Goal: Task Accomplishment & Management: Manage account settings

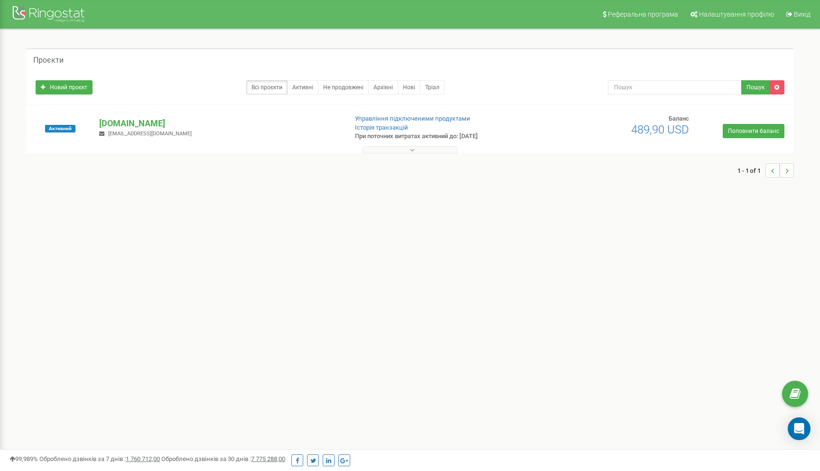
click at [427, 148] on button at bounding box center [410, 149] width 95 height 7
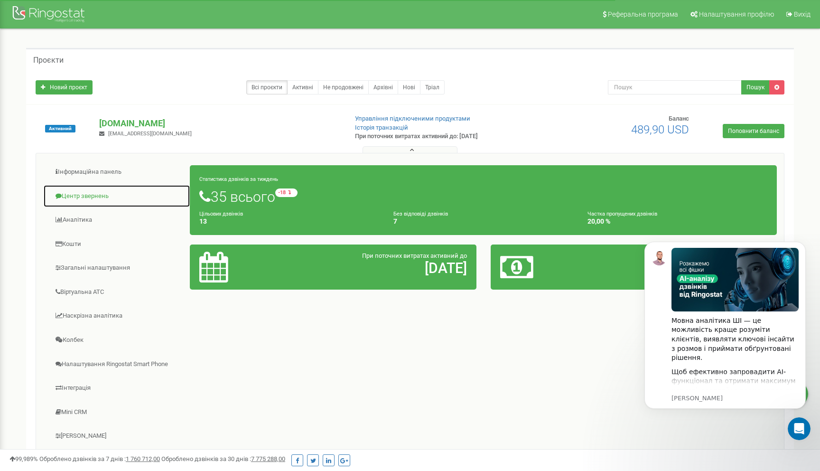
click at [98, 194] on link "Центр звернень" at bounding box center [116, 196] width 147 height 23
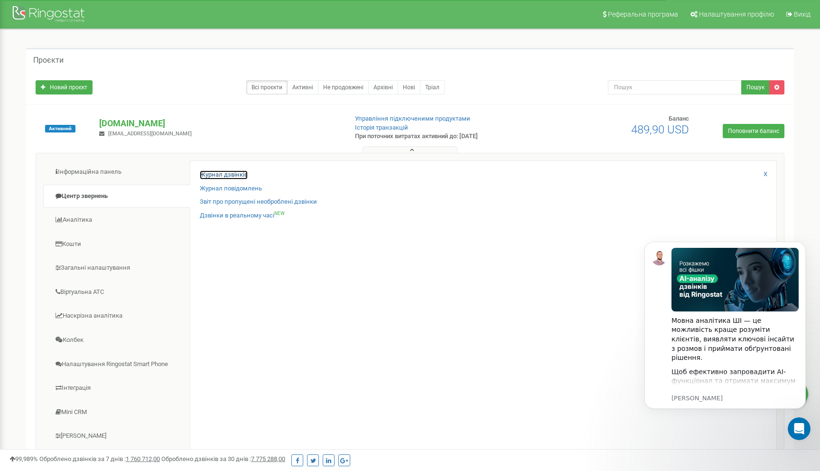
click at [225, 175] on link "Журнал дзвінків" at bounding box center [224, 174] width 48 height 9
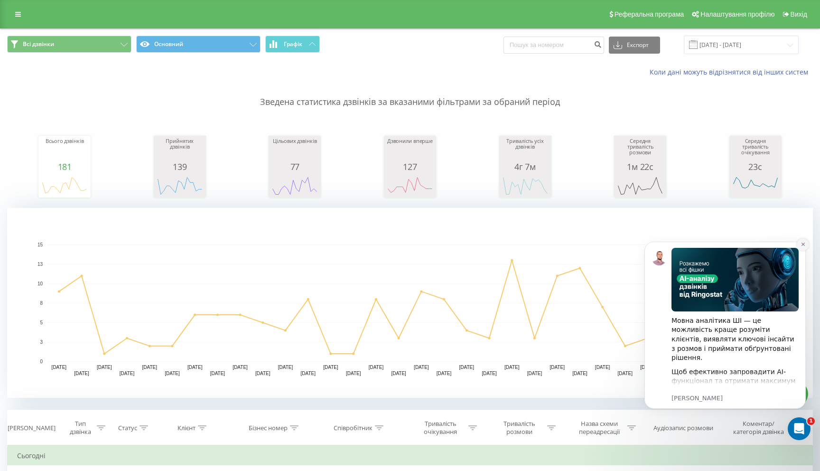
click at [801, 245] on icon "Dismiss notification" at bounding box center [803, 244] width 5 height 5
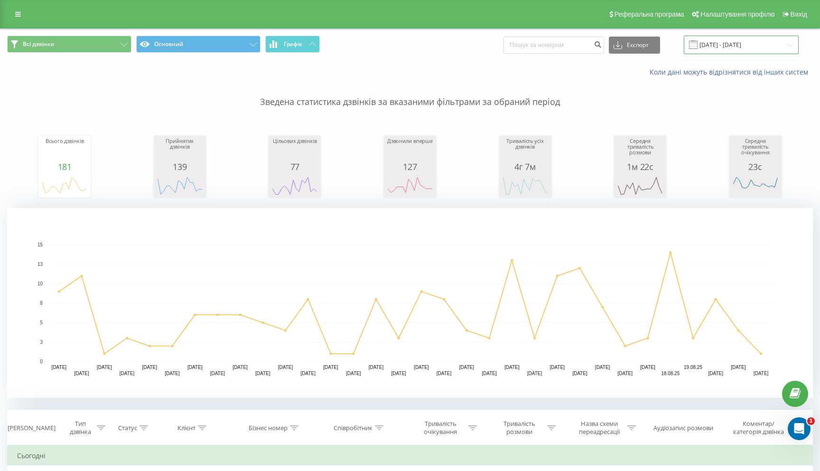
click at [747, 42] on input "22.07.2025 - 22.08.2025" at bounding box center [741, 45] width 115 height 19
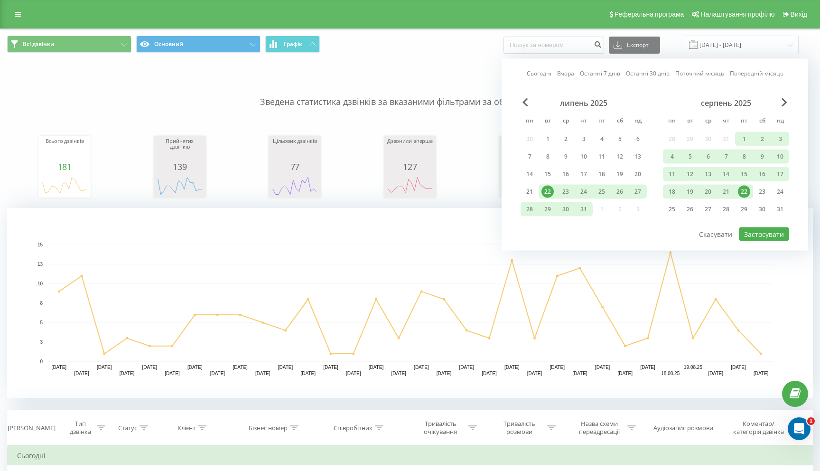
click at [521, 98] on div "липень 2025" at bounding box center [584, 102] width 126 height 9
click at [525, 101] on span "Previous Month" at bounding box center [526, 102] width 6 height 9
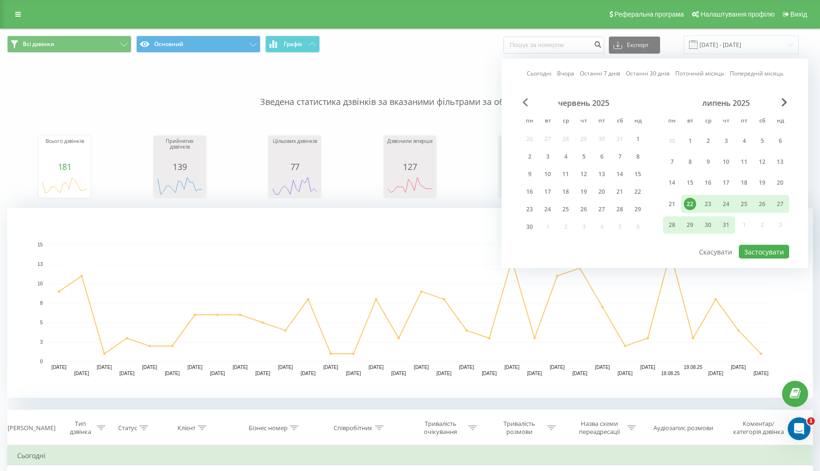
click at [525, 101] on span "Previous Month" at bounding box center [526, 102] width 6 height 9
click at [581, 146] on div "1" at bounding box center [584, 140] width 12 height 12
click at [786, 99] on span "Next Month" at bounding box center [785, 102] width 6 height 9
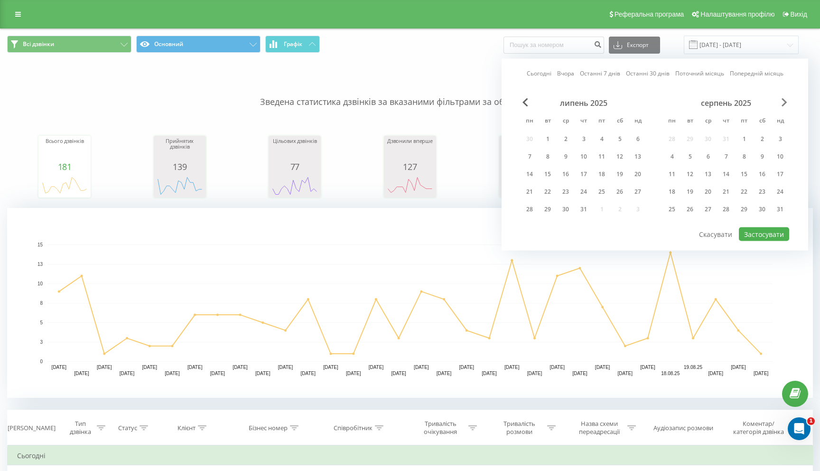
click at [786, 99] on span "Next Month" at bounding box center [785, 102] width 6 height 9
click at [600, 189] on div "22" at bounding box center [602, 192] width 12 height 12
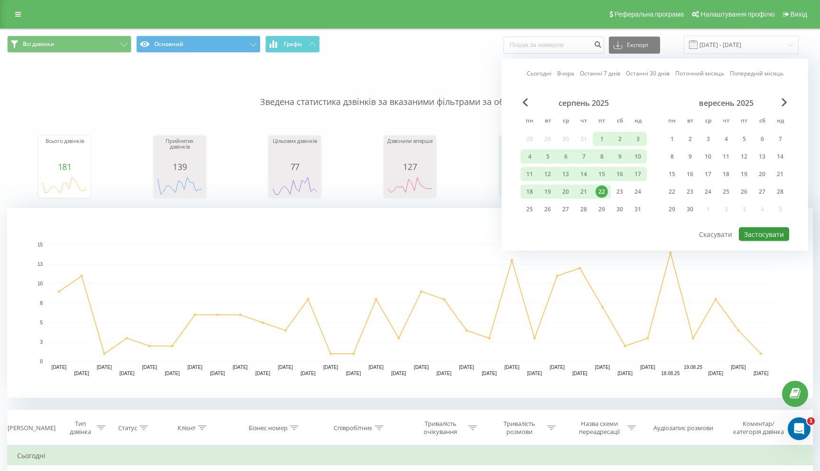
click at [769, 235] on button "Застосувати" at bounding box center [764, 234] width 50 height 14
type input "01.05.2025 - 22.08.2025"
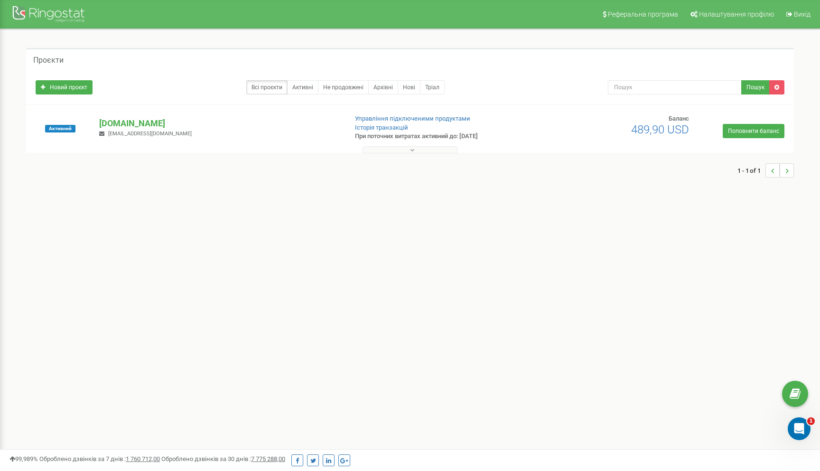
click at [404, 149] on button at bounding box center [410, 149] width 95 height 7
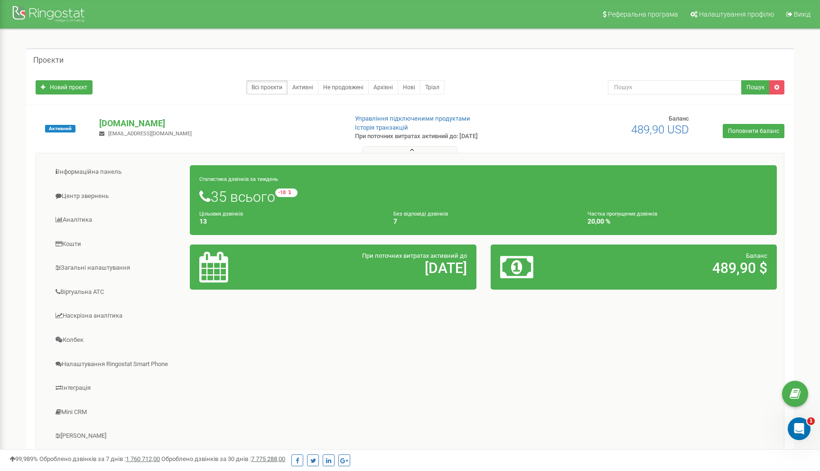
click at [429, 148] on button at bounding box center [410, 149] width 95 height 7
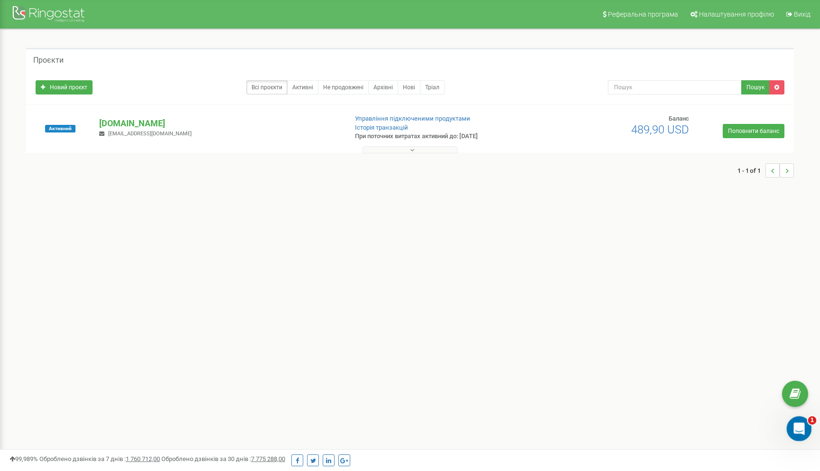
click at [804, 430] on div "Відкрити програму для спілкування Intercom" at bounding box center [797, 427] width 31 height 31
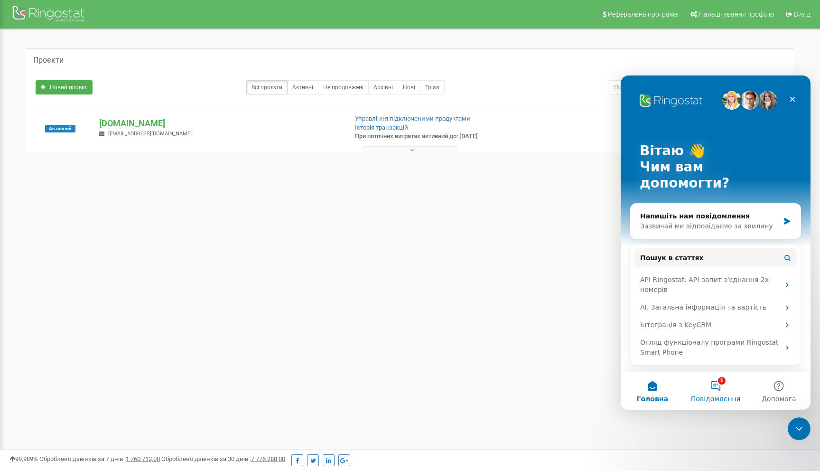
click at [718, 396] on span "Повідомлення" at bounding box center [715, 399] width 49 height 7
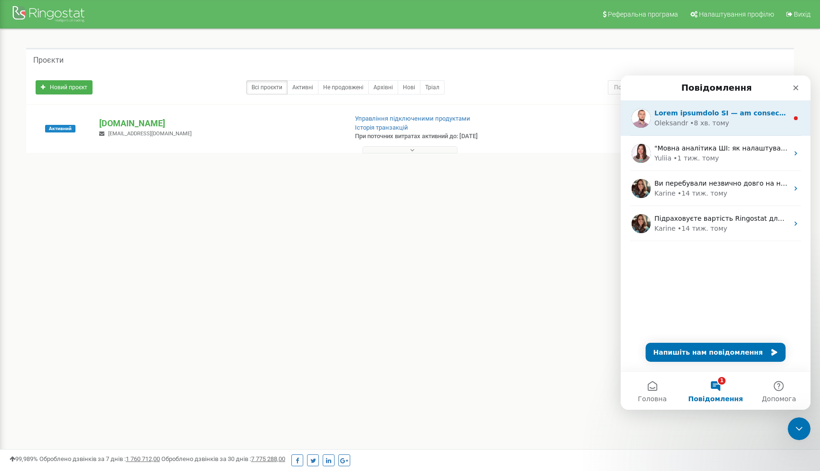
click at [696, 123] on div "• 8 хв. тому" at bounding box center [709, 123] width 39 height 10
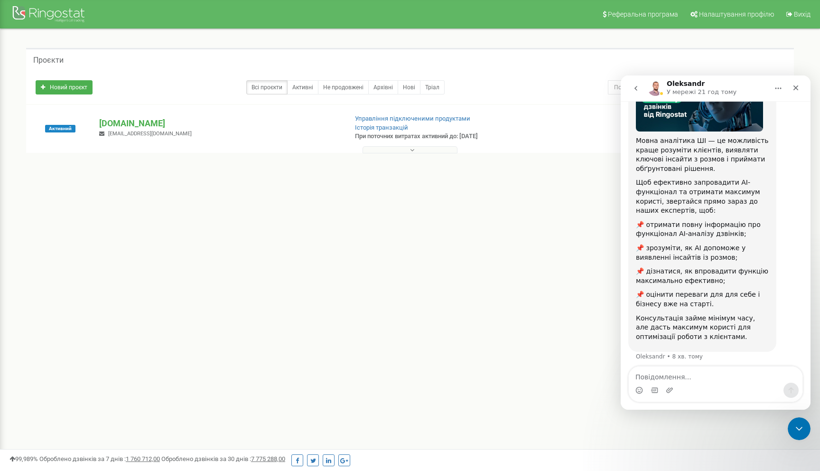
scroll to position [103, 0]
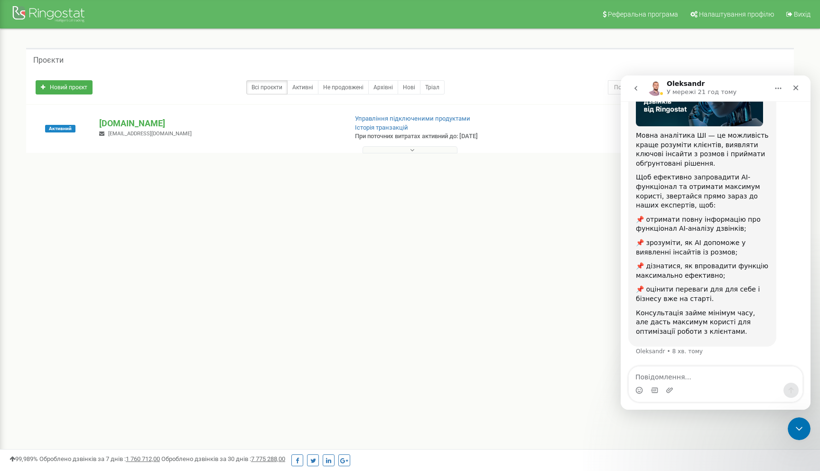
click at [636, 93] on button "go back" at bounding box center [636, 88] width 18 height 18
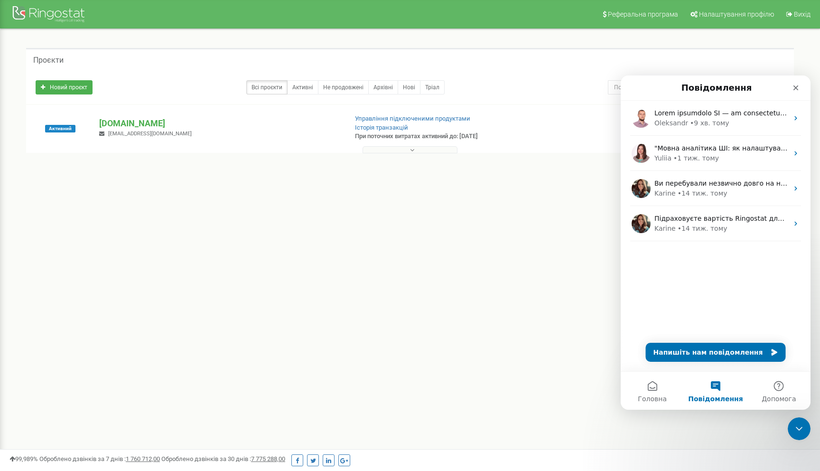
scroll to position [0, 0]
click at [395, 150] on button at bounding box center [410, 149] width 95 height 7
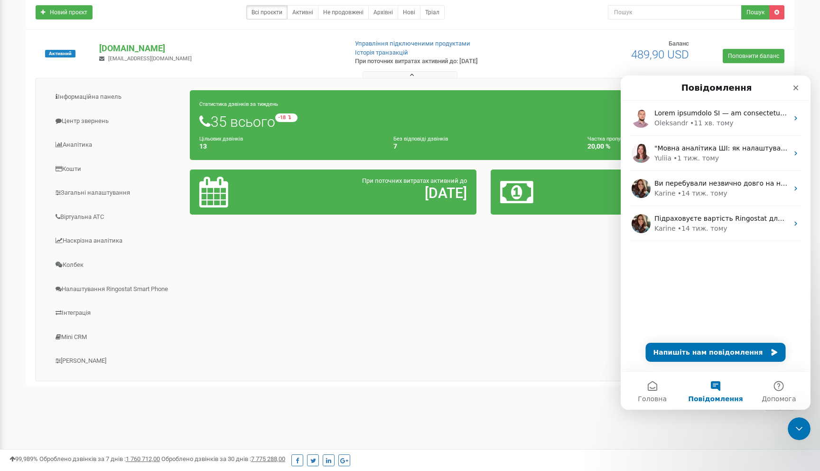
scroll to position [99, 0]
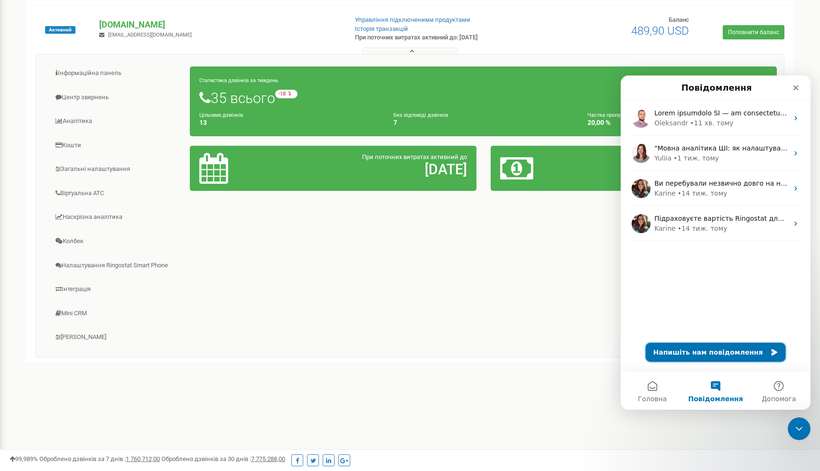
click at [720, 354] on button "Напишіть нам повідомлення" at bounding box center [716, 352] width 140 height 19
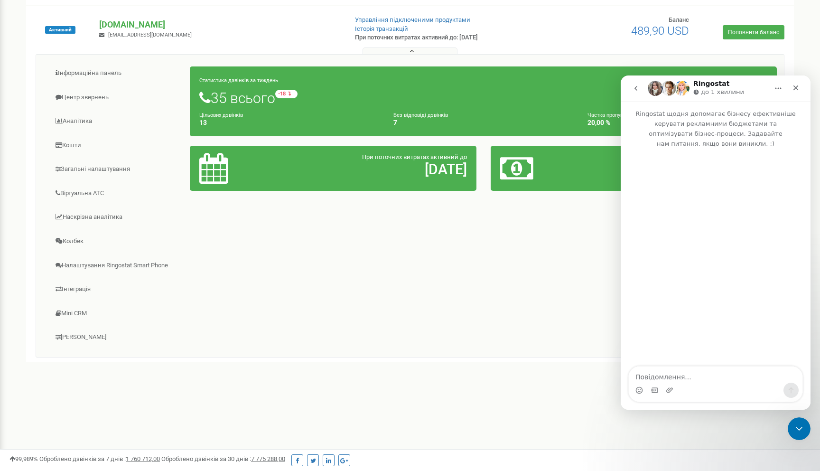
click at [700, 381] on textarea "Повідомлення..." at bounding box center [716, 375] width 174 height 16
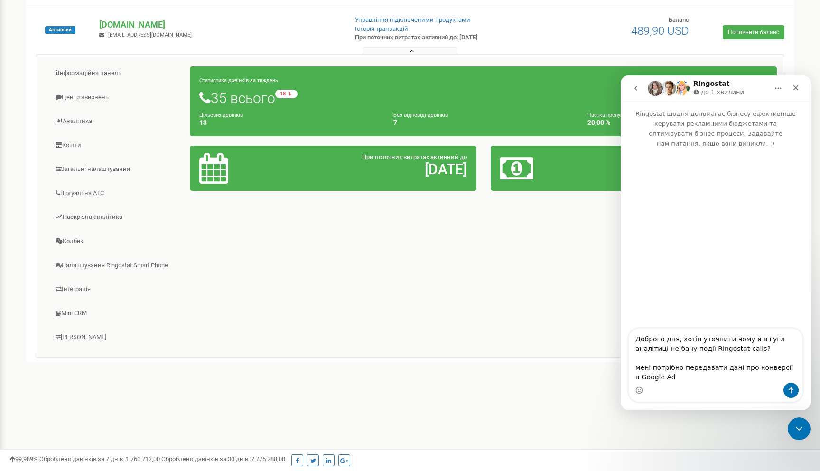
type textarea "Доброго дня, хотів уточнити чому я в гугл аналітиці не бачу події Ringostat-cal…"
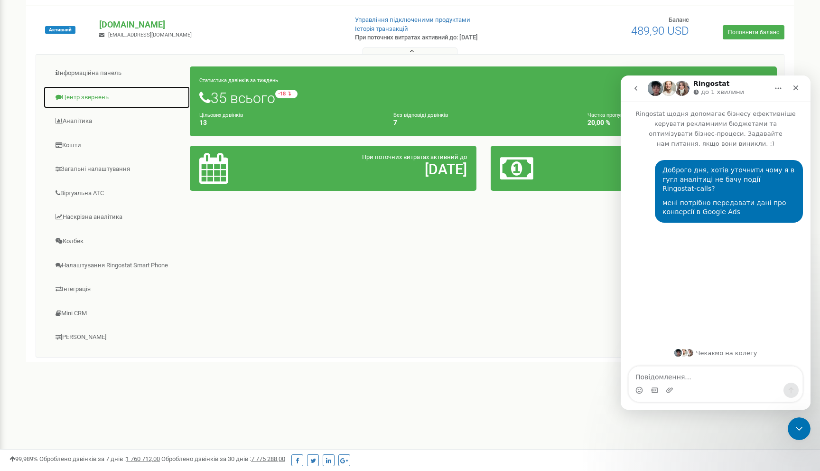
click at [102, 97] on link "Центр звернень" at bounding box center [116, 97] width 147 height 23
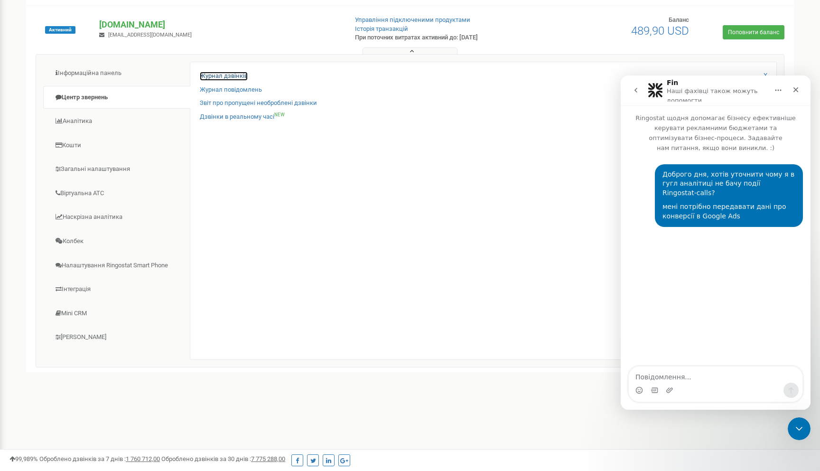
click at [209, 75] on link "Журнал дзвінків" at bounding box center [224, 76] width 48 height 9
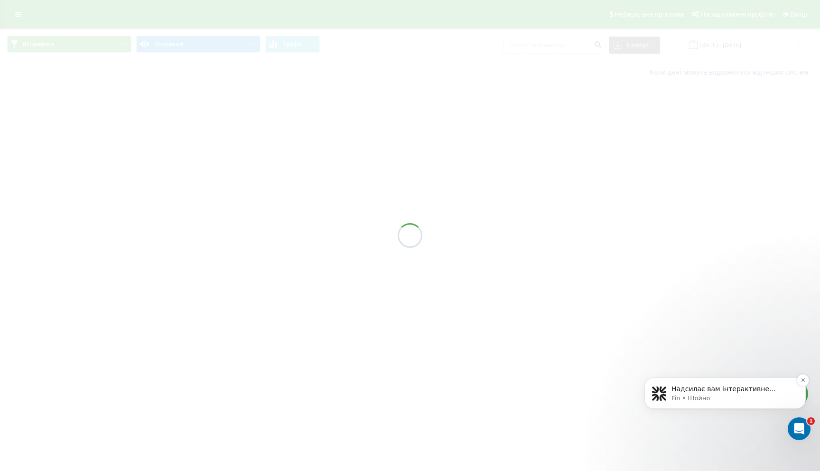
click at [729, 389] on p "Надсилає вам інтерактивне повідомлення" at bounding box center [733, 389] width 122 height 9
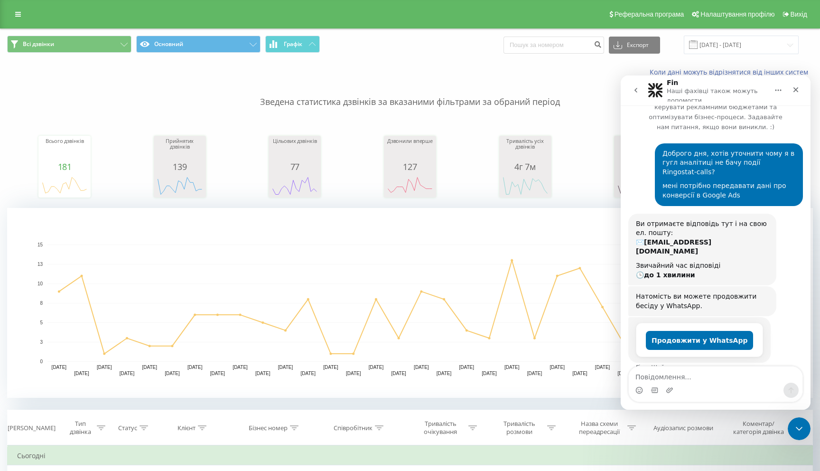
scroll to position [28, 0]
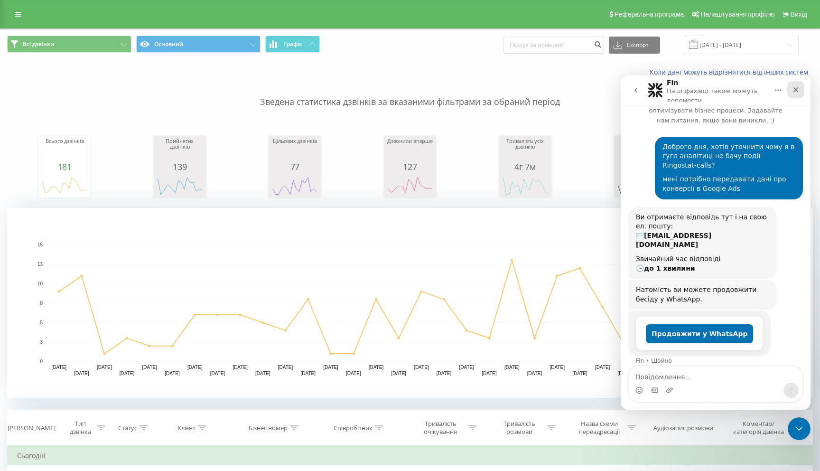
click at [800, 87] on div "Закрити" at bounding box center [796, 89] width 17 height 17
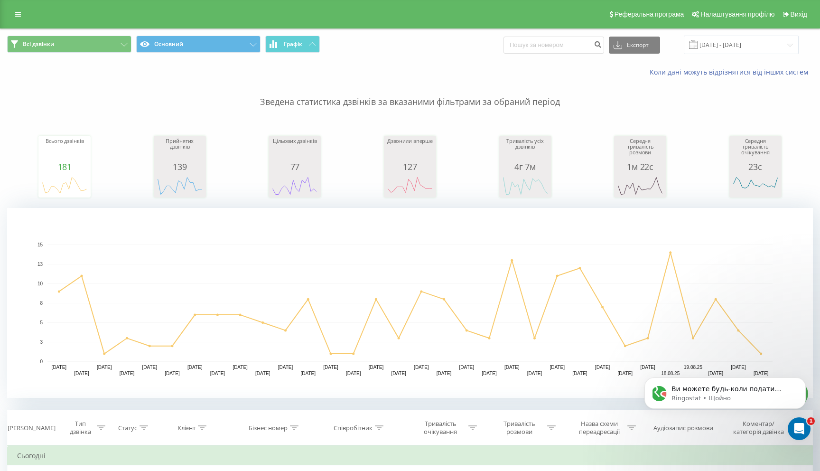
scroll to position [1017, 0]
click at [804, 382] on icon "Dismiss notification" at bounding box center [803, 379] width 5 height 5
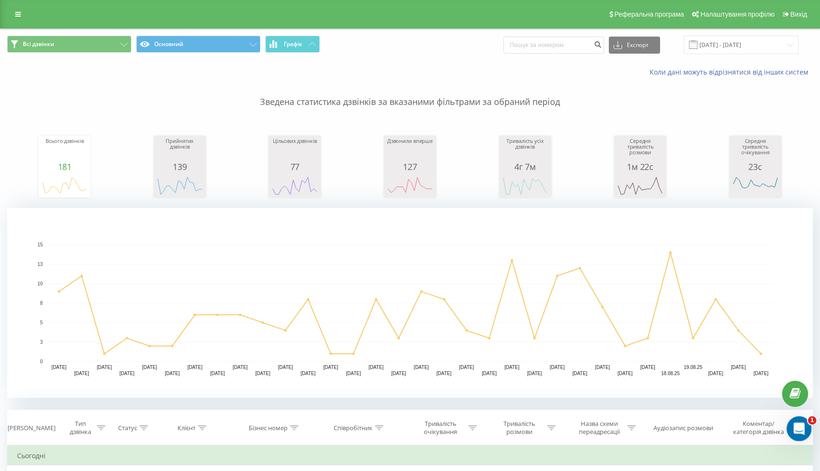
click at [794, 426] on icon "Відкрити програму для спілкування Intercom" at bounding box center [799, 428] width 16 height 16
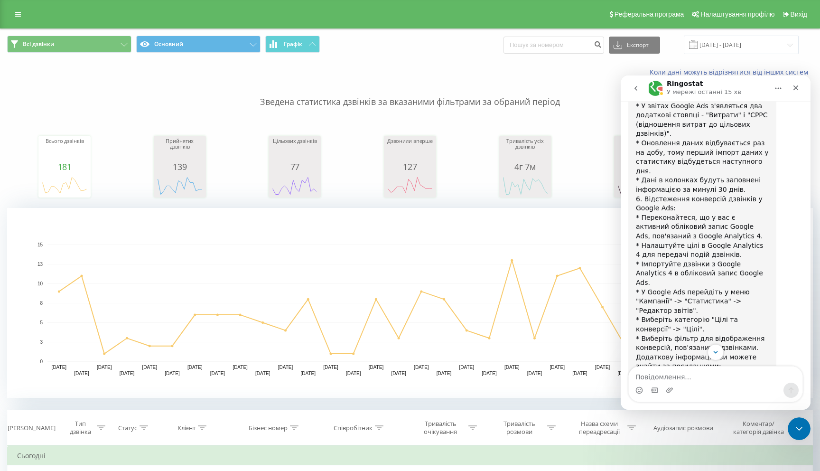
scroll to position [1032, 0]
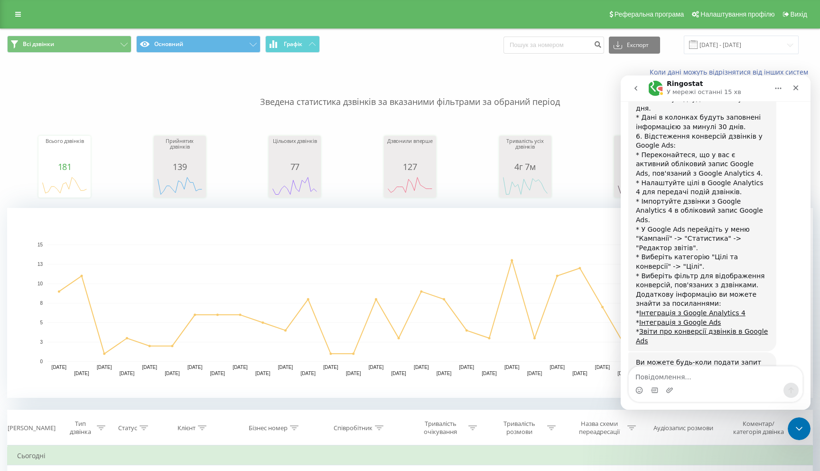
drag, startPoint x: 689, startPoint y: 325, endPoint x: 675, endPoint y: 333, distance: 16.4
click at [675, 358] on div "Ви можете будь-коли подати запит на спілкування з оператором. Зверніть увагу, щ…" at bounding box center [702, 386] width 133 height 56
copy div "Зв'язатись з оператором"
click at [685, 379] on textarea "Повідомлення..." at bounding box center [716, 375] width 174 height 16
paste textarea "Зв'язатись з оператором"
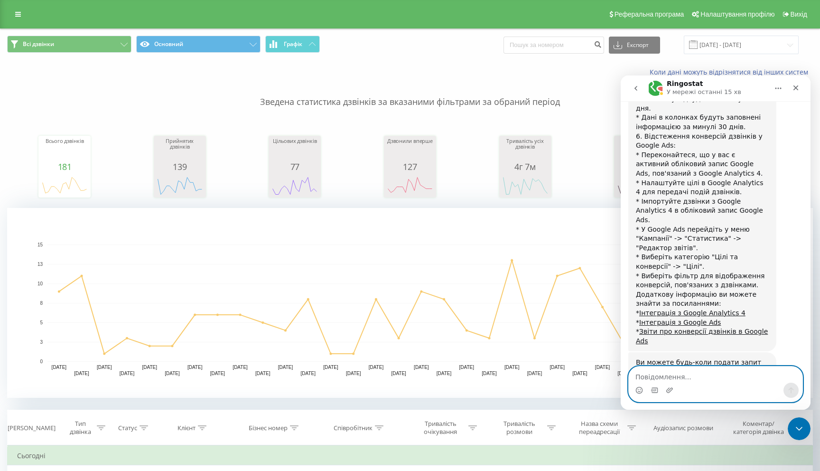
type textarea "Зв'язатись з оператором"
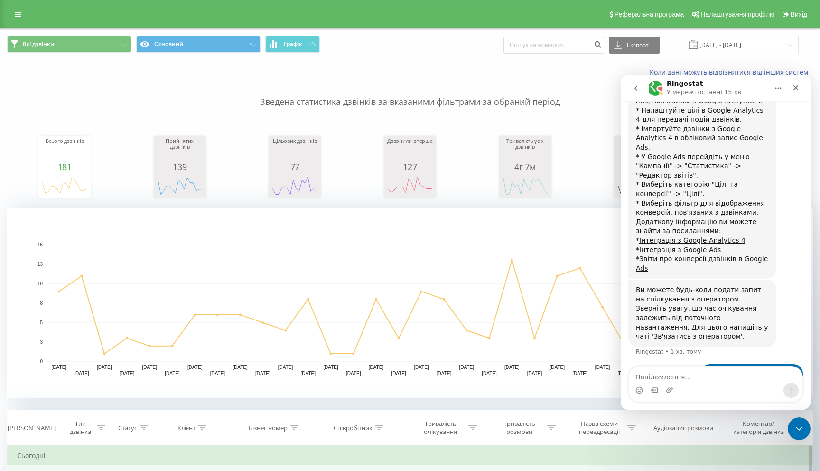
scroll to position [1101, 0]
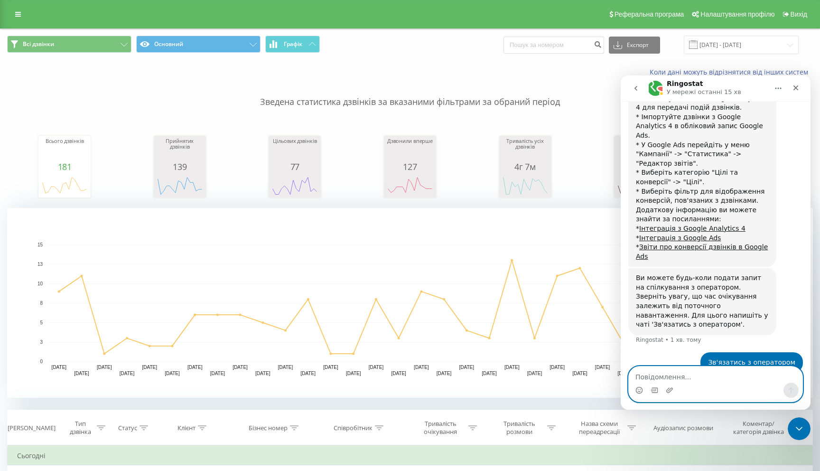
paste textarea "G-4T079PV0JG"
type textarea "G-4T079PV0JG"
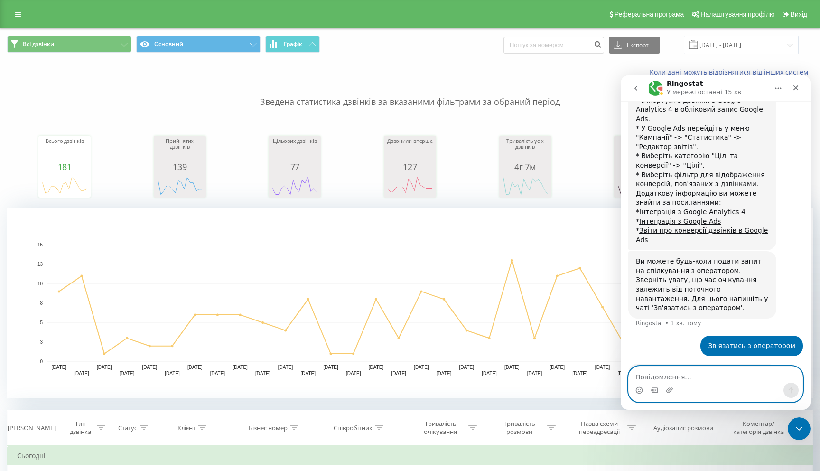
scroll to position [1130, 0]
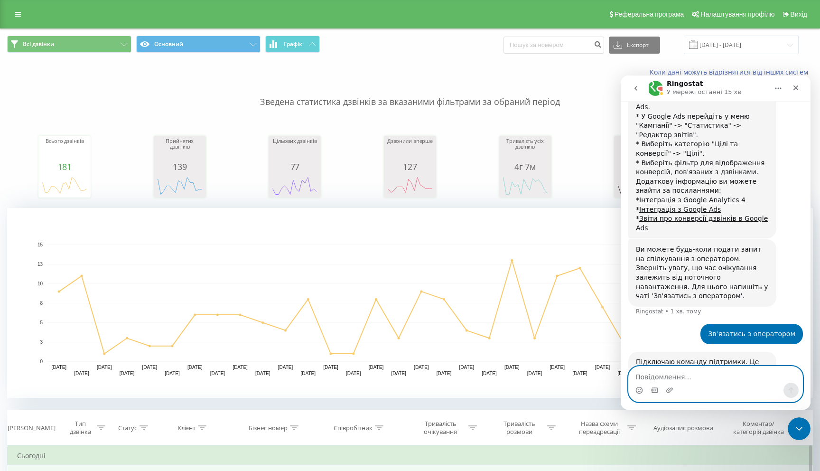
type textarea "s"
type textarea "ідентифікатор аналітики"
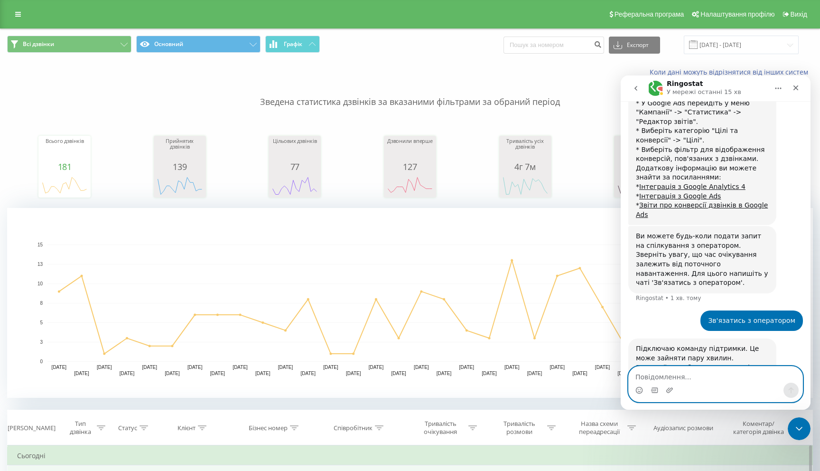
scroll to position [1151, 0]
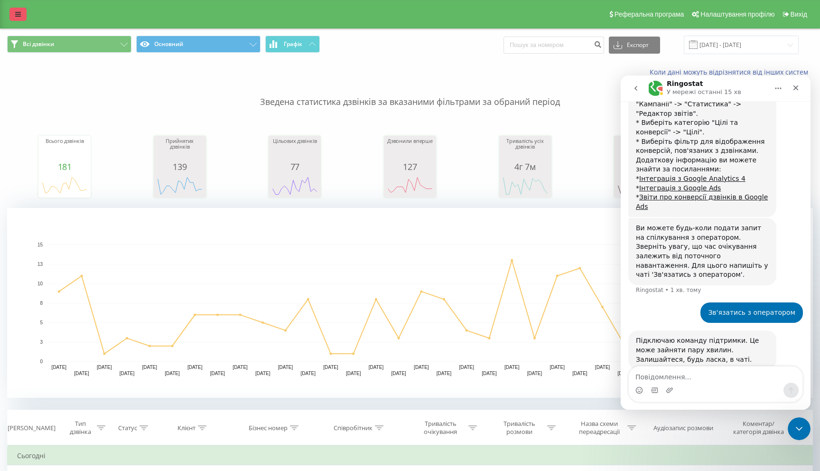
click at [19, 10] on link at bounding box center [17, 14] width 17 height 13
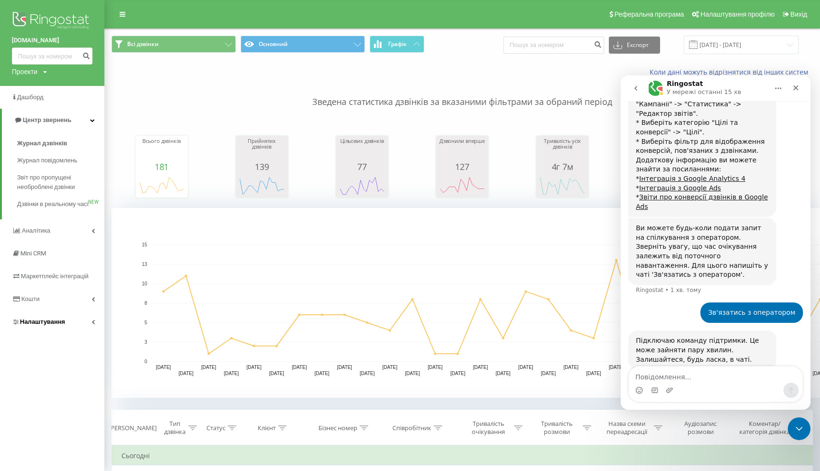
click at [52, 325] on span "Налаштування" at bounding box center [42, 321] width 45 height 7
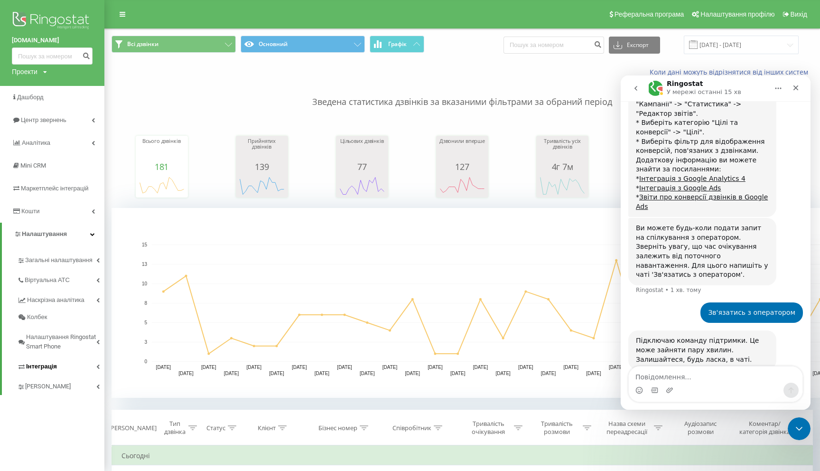
click at [64, 366] on link "Інтеграція" at bounding box center [60, 365] width 87 height 20
click at [63, 399] on span "Ringostat API" at bounding box center [47, 397] width 37 height 9
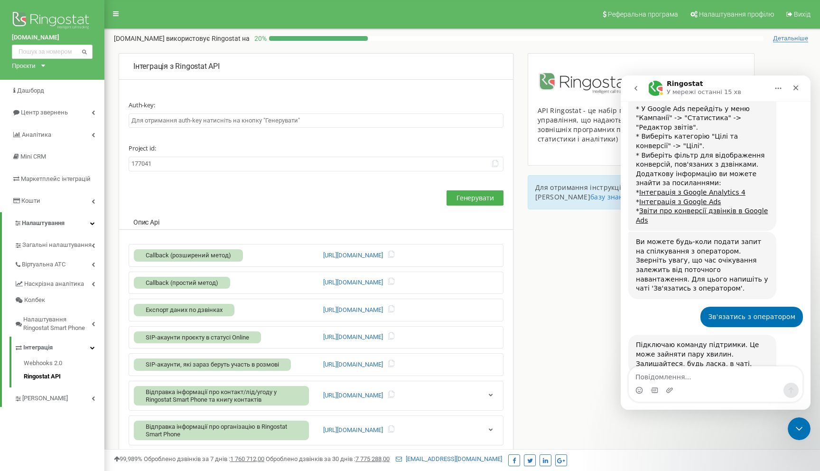
scroll to position [1141, 0]
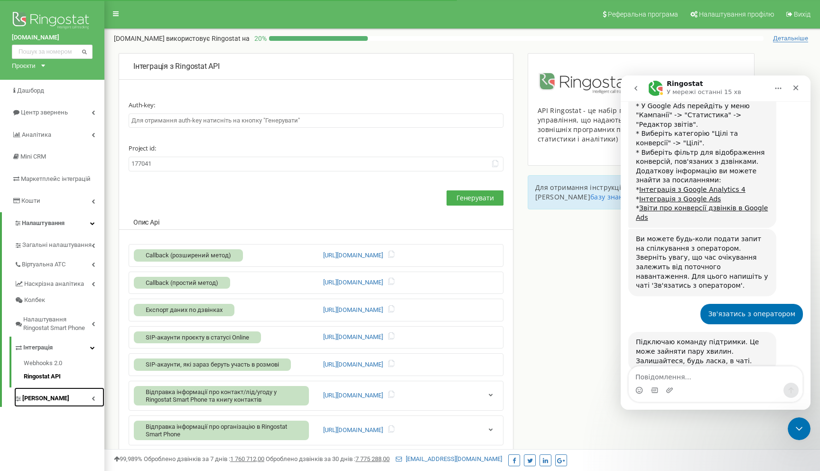
click at [44, 397] on span "[PERSON_NAME]" at bounding box center [45, 398] width 47 height 9
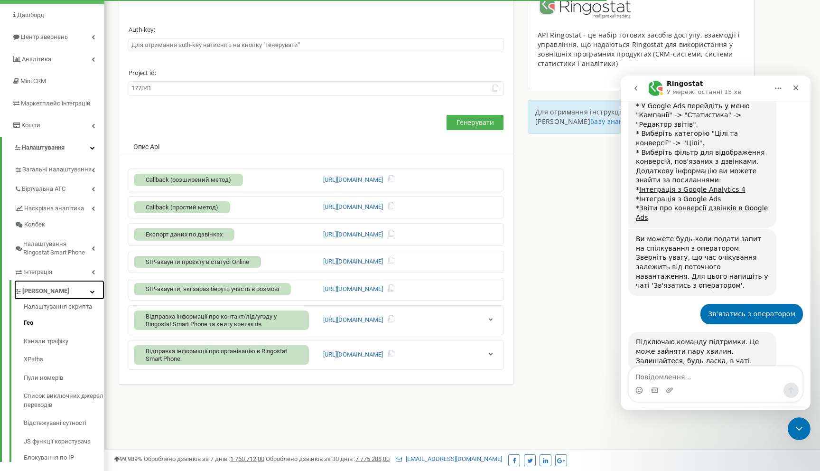
scroll to position [76, 0]
click at [64, 308] on link "Налаштування скрипта" at bounding box center [64, 307] width 81 height 11
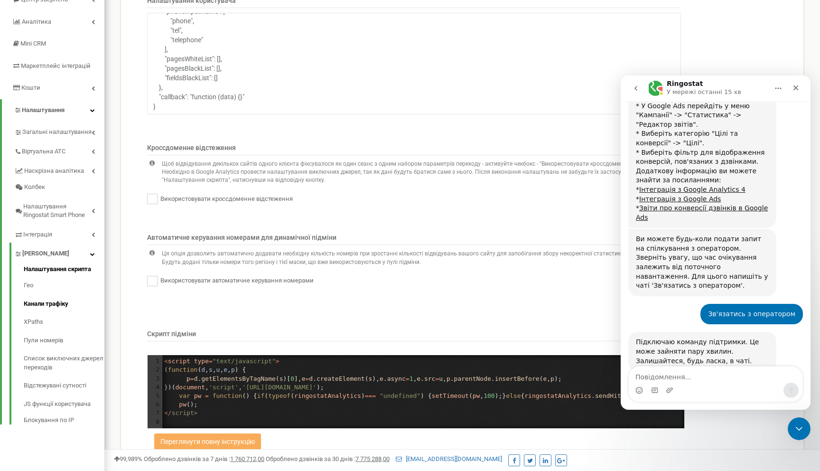
scroll to position [98, 0]
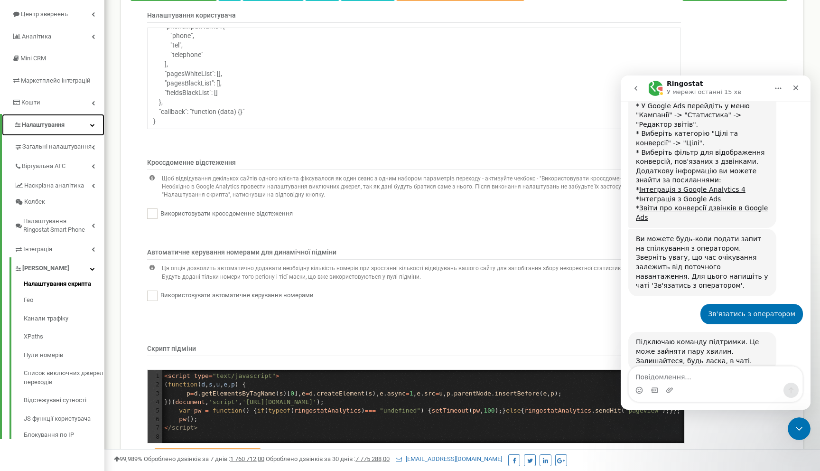
click at [46, 122] on span "Налаштування" at bounding box center [43, 124] width 43 height 7
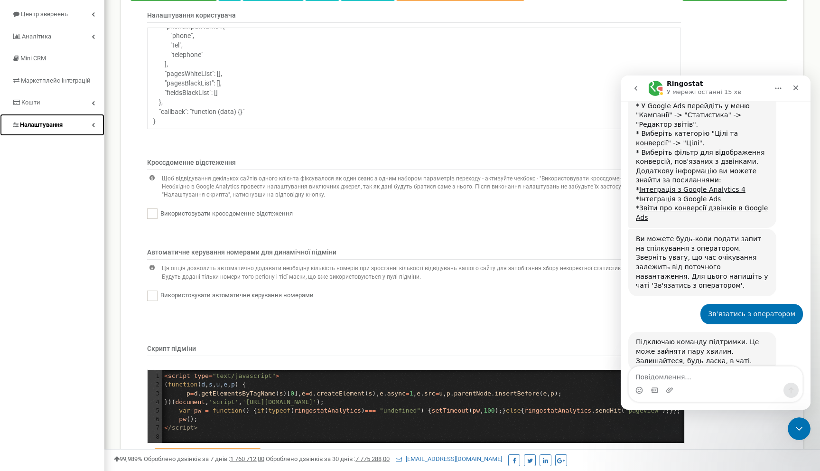
click at [52, 132] on link "Налаштування" at bounding box center [52, 125] width 104 height 22
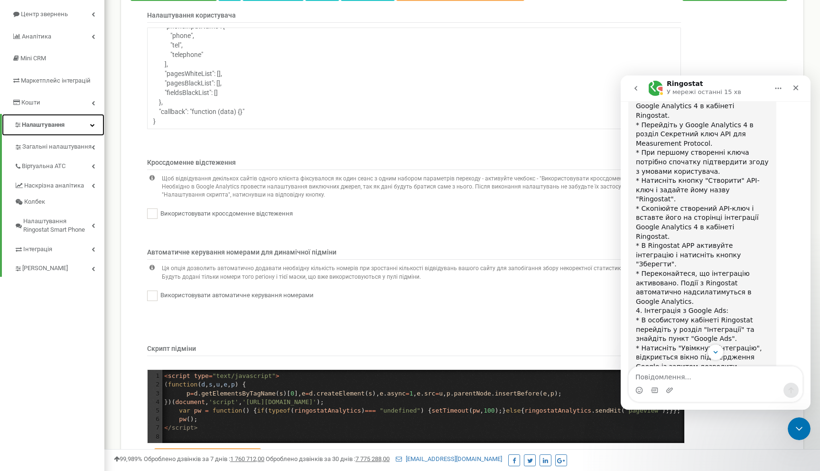
scroll to position [572, 0]
click at [89, 264] on link "[PERSON_NAME]" at bounding box center [59, 266] width 90 height 19
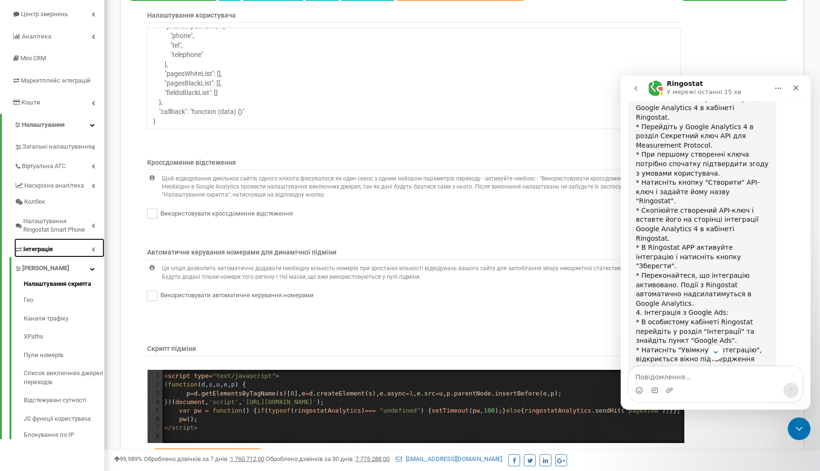
click at [86, 250] on link "Інтеграція" at bounding box center [59, 247] width 90 height 19
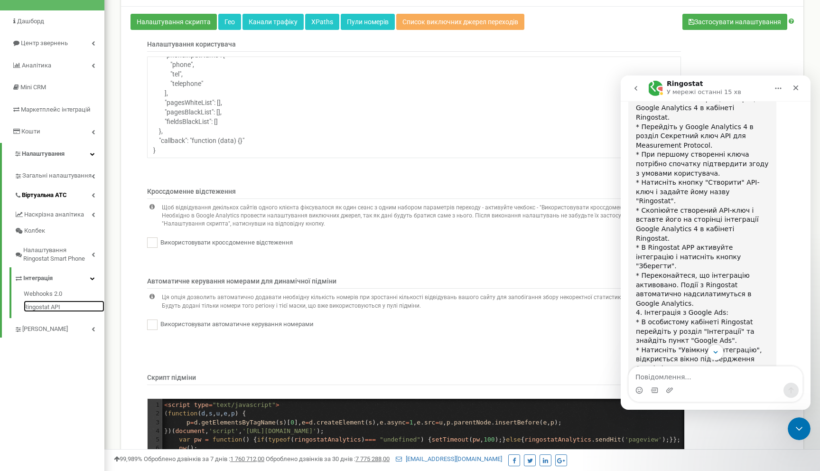
scroll to position [68, 0]
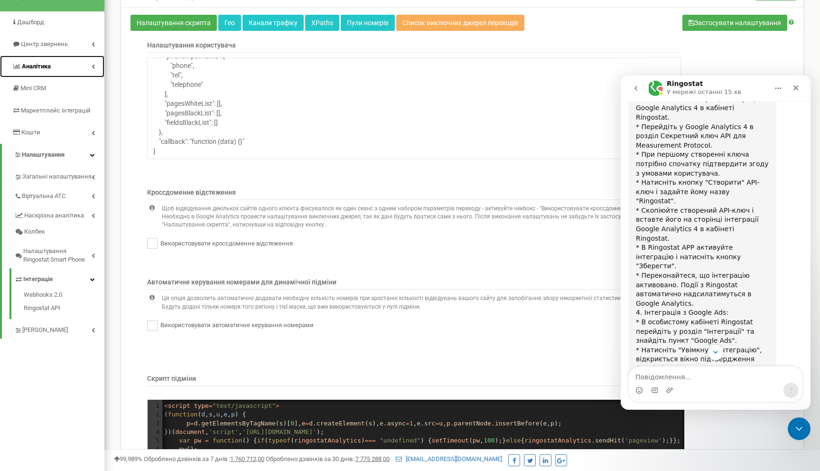
click at [83, 70] on link "Аналiтика" at bounding box center [52, 67] width 104 height 22
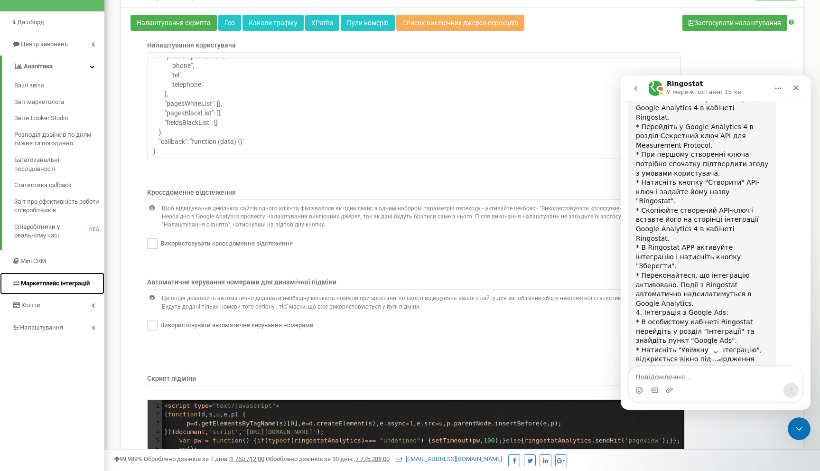
click at [85, 281] on span "Маркетплейс інтеграцій" at bounding box center [55, 283] width 69 height 7
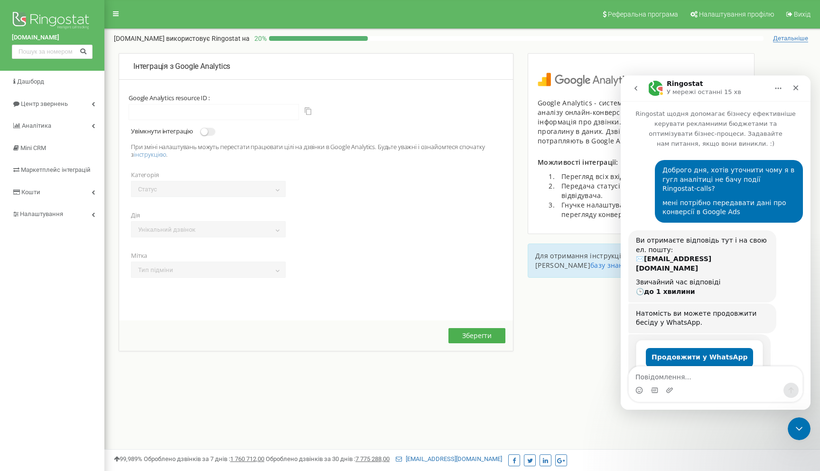
scroll to position [1095, 0]
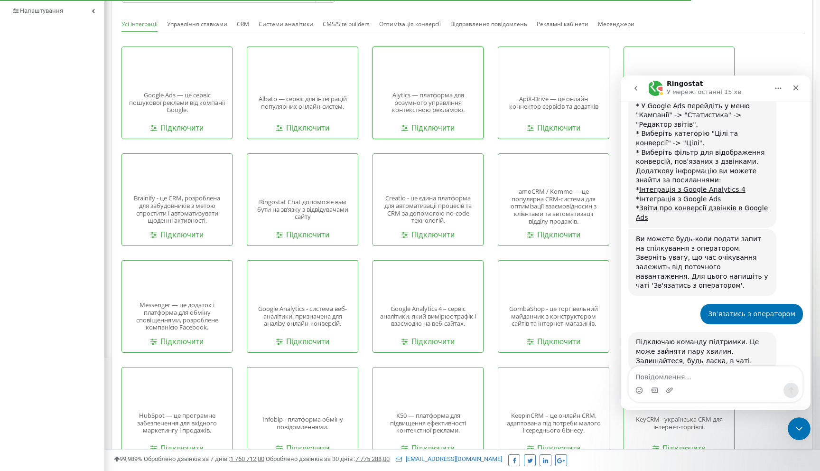
scroll to position [259, 0]
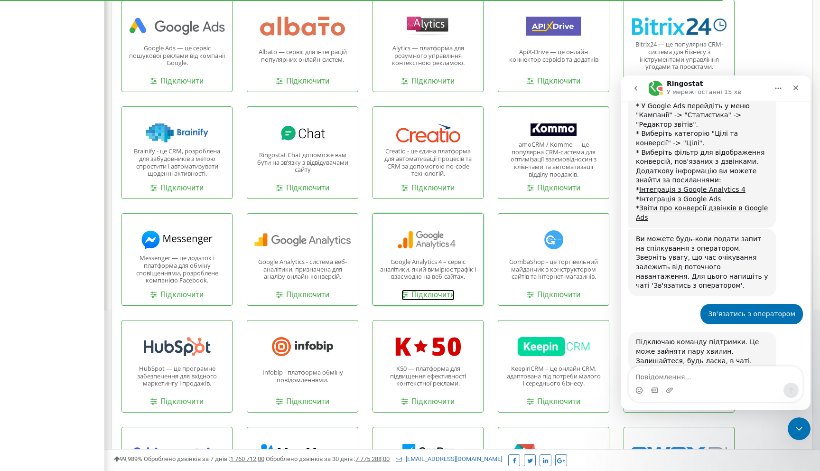
click at [433, 294] on link "Підключити" at bounding box center [428, 295] width 53 height 11
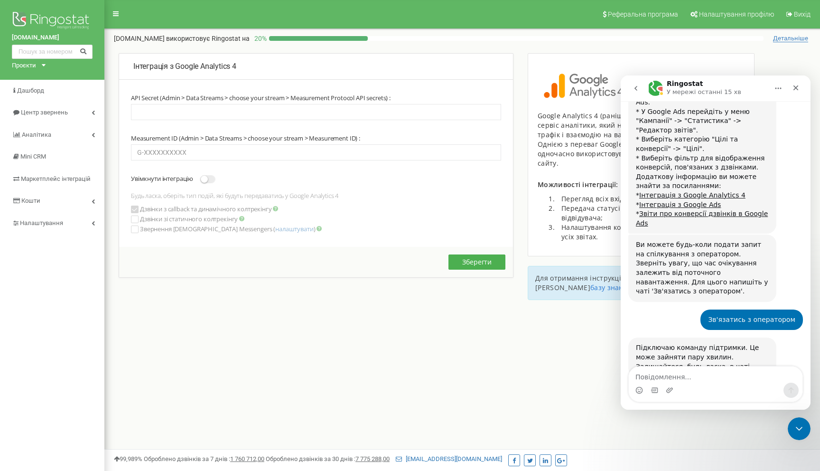
scroll to position [1141, 0]
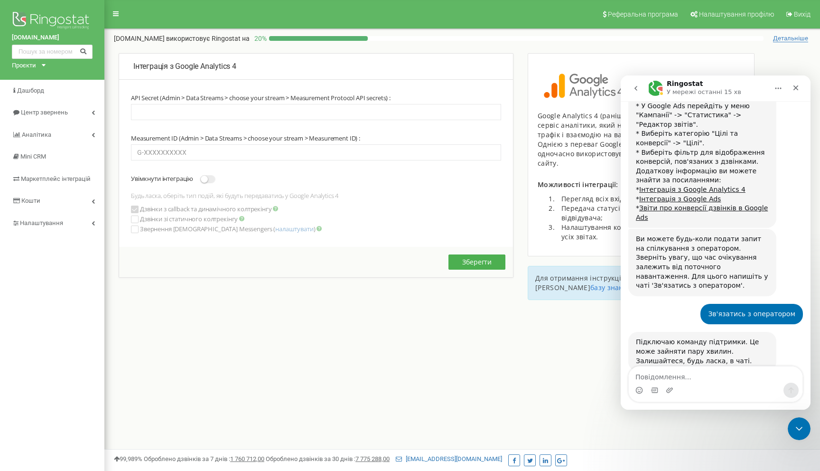
click at [776, 394] on div "G-4T079PV0JG" at bounding box center [771, 398] width 48 height 9
copy div "G-4T079PV0JG"
click at [236, 156] on input "text" at bounding box center [316, 152] width 370 height 16
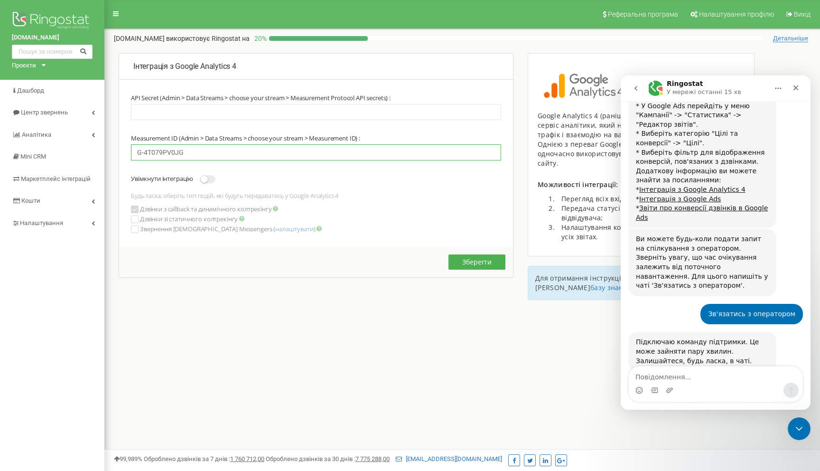
type input "G-4T079PV0JG"
click at [215, 179] on span at bounding box center [207, 179] width 15 height 8
click at [192, 118] on input "text" at bounding box center [316, 112] width 370 height 16
click at [255, 109] on input "text" at bounding box center [316, 112] width 370 height 16
paste input "1qAnwi13T6Oo4ZwVXt3a_g"
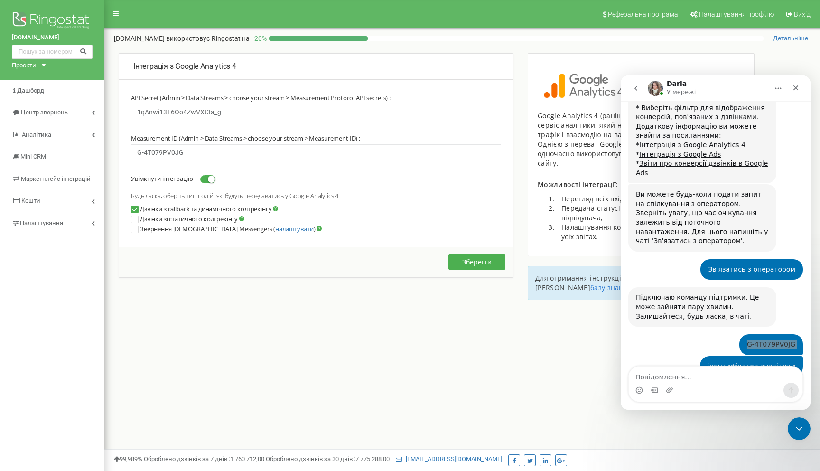
scroll to position [1210, 0]
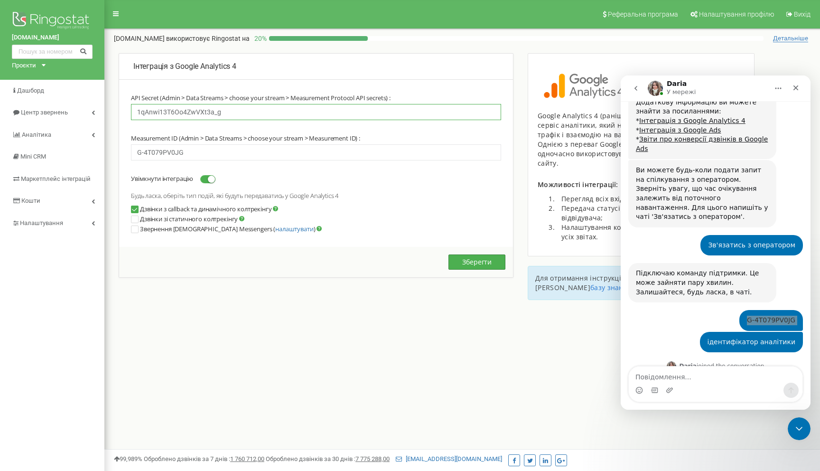
type input "1qAnwi13T6Oo4ZwVXt3a_g"
click at [471, 263] on button "Зберегти" at bounding box center [477, 261] width 57 height 15
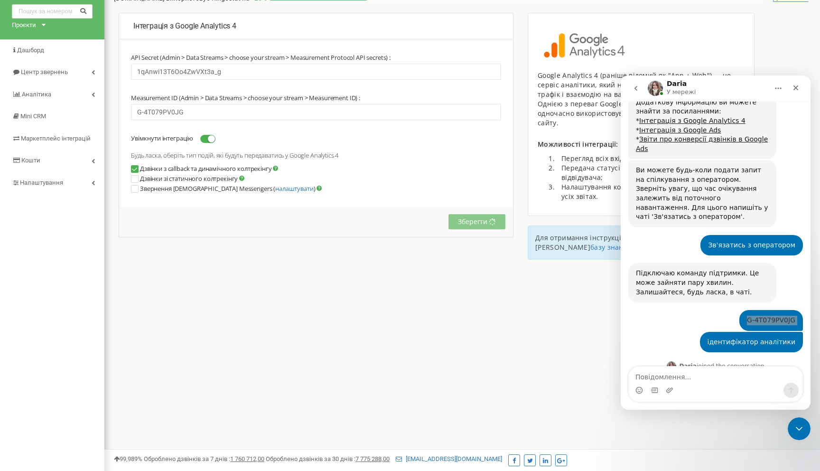
scroll to position [0, 0]
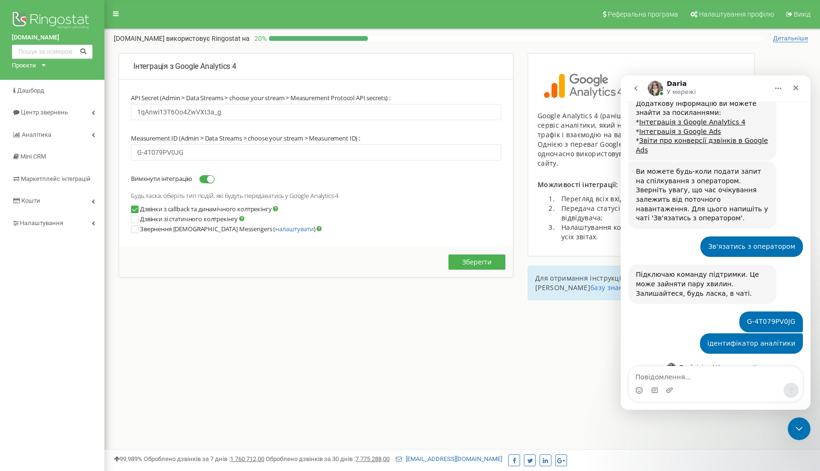
scroll to position [1210, 0]
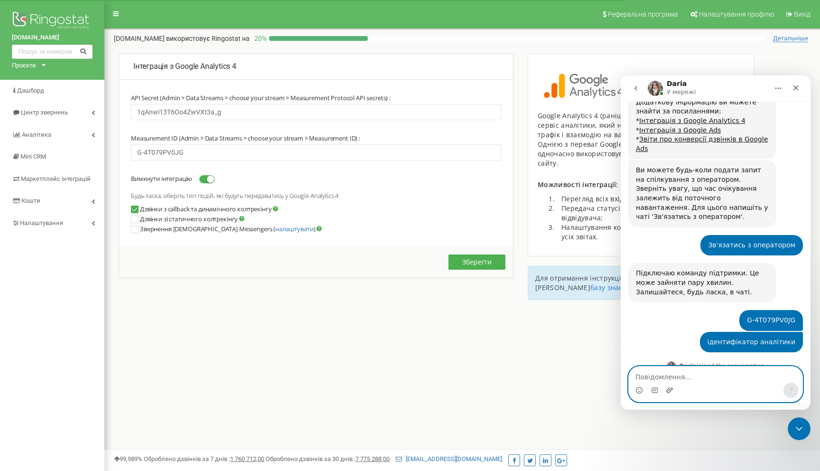
click at [673, 386] on icon "Завантажити вкладений файл" at bounding box center [670, 390] width 8 height 8
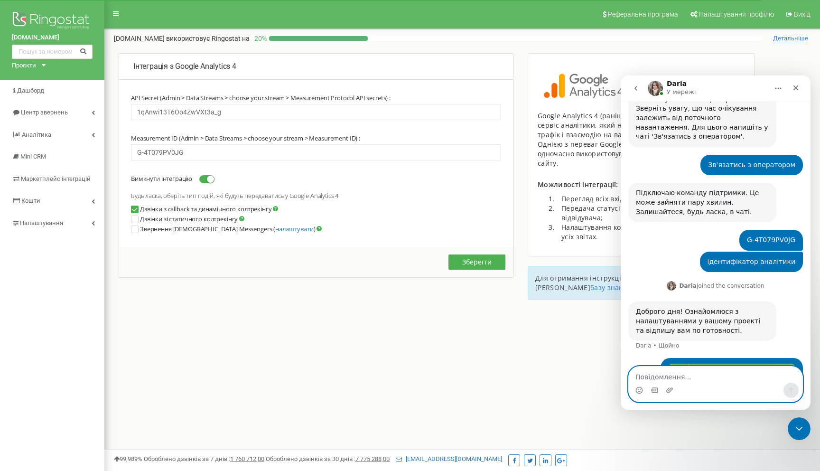
scroll to position [1297, 0]
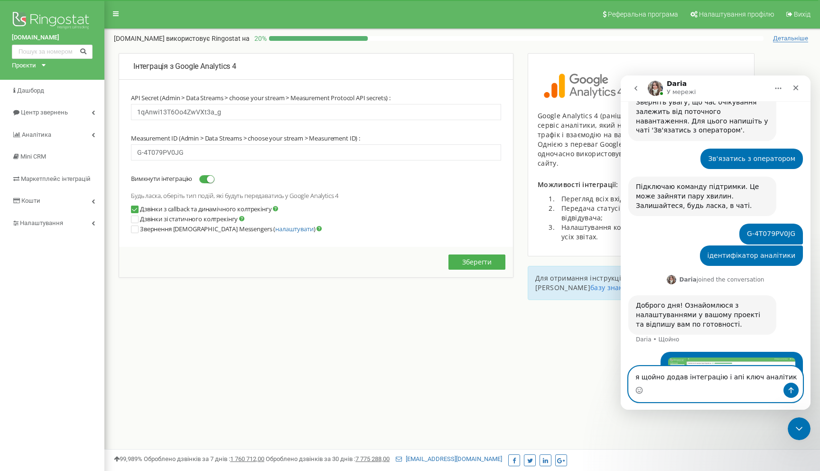
type textarea "я щойно додав інтеграцію і апі ключ аналітики"
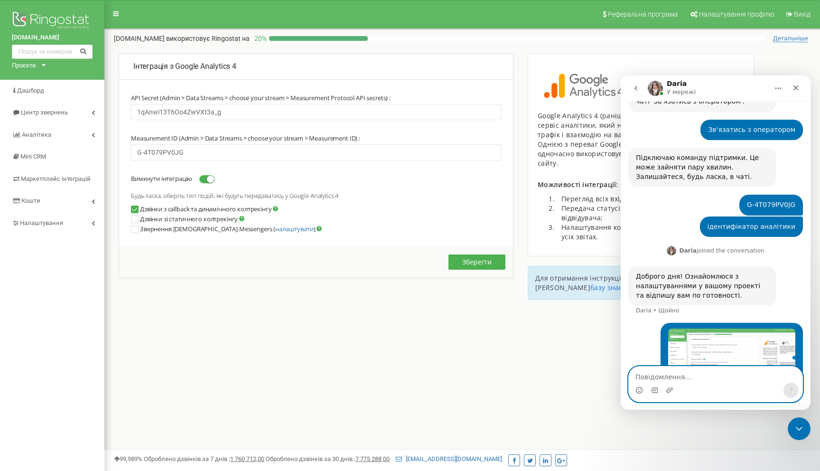
scroll to position [1328, 0]
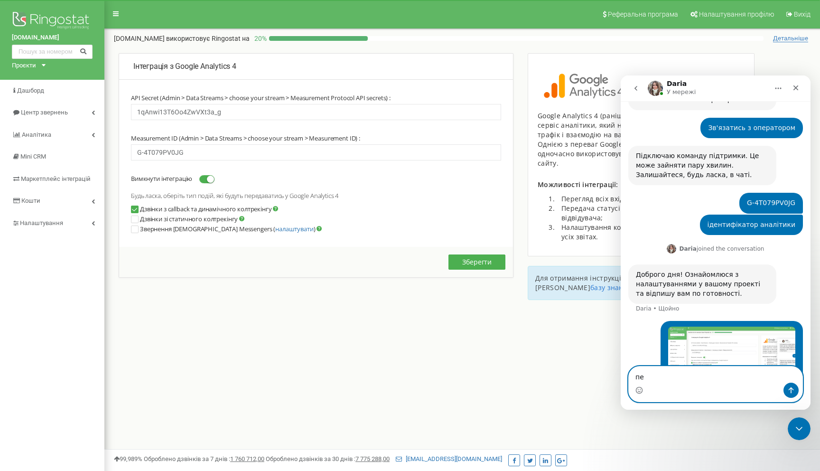
type textarea "п"
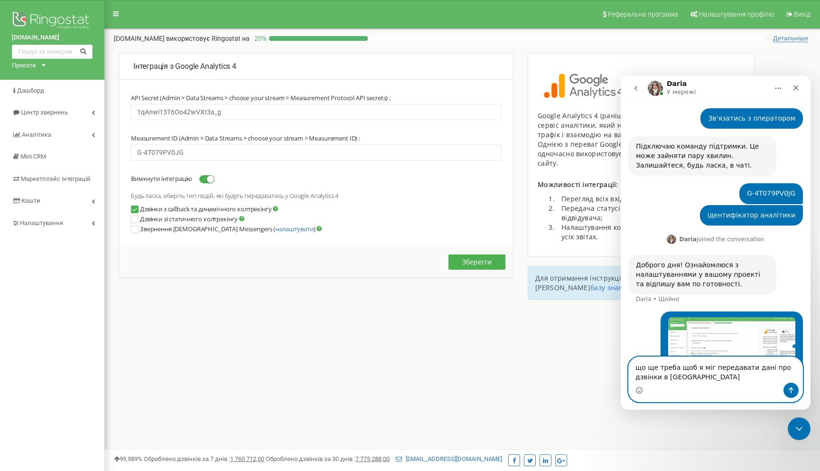
click at [661, 376] on textarea "що ще треба щоб я міг передавати дані про дзвінки в аналітику" at bounding box center [716, 370] width 174 height 26
click at [660, 376] on textarea "що ще треба щоб я міг передавати дані про дзвінки в аналітику" at bounding box center [716, 370] width 174 height 26
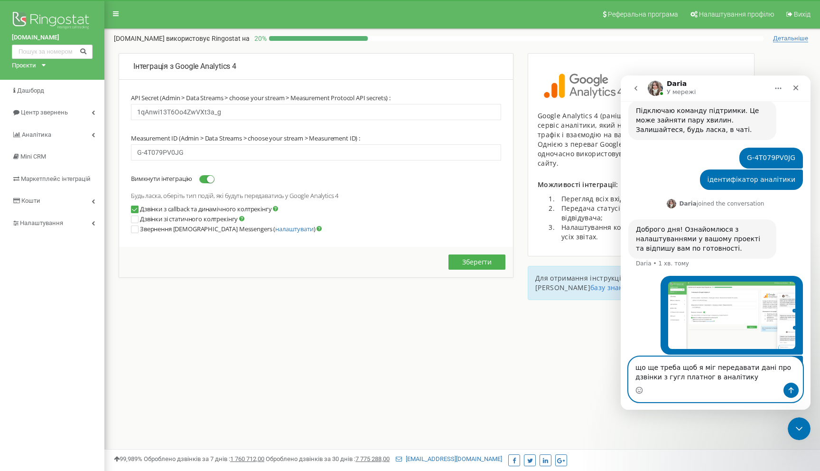
scroll to position [1374, 0]
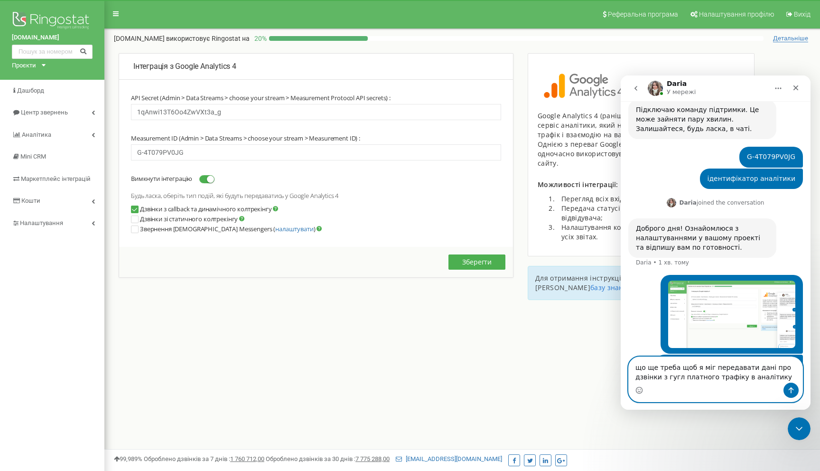
click at [776, 381] on textarea "що ще треба щоб я міг передавати дані про дзвінки з гугл платного трафіку в ана…" at bounding box center [716, 370] width 174 height 26
type textarea "що ще треба щоб я міг передавати дані про дзвінки з гугл платного трафіку в ана…"
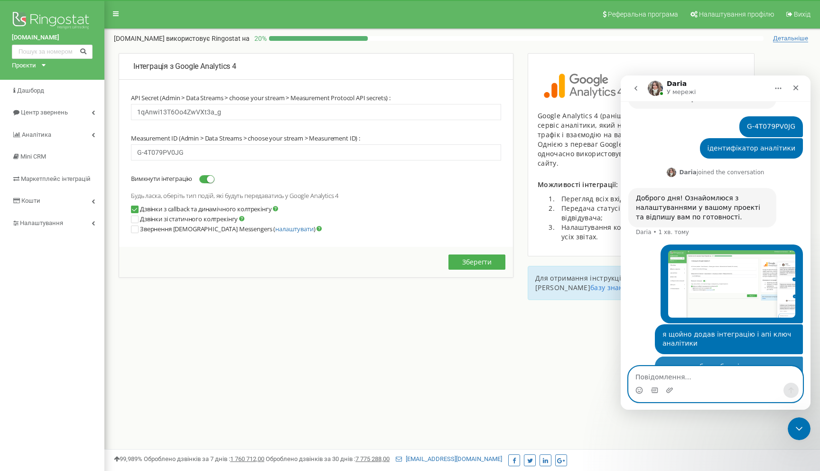
scroll to position [1404, 0]
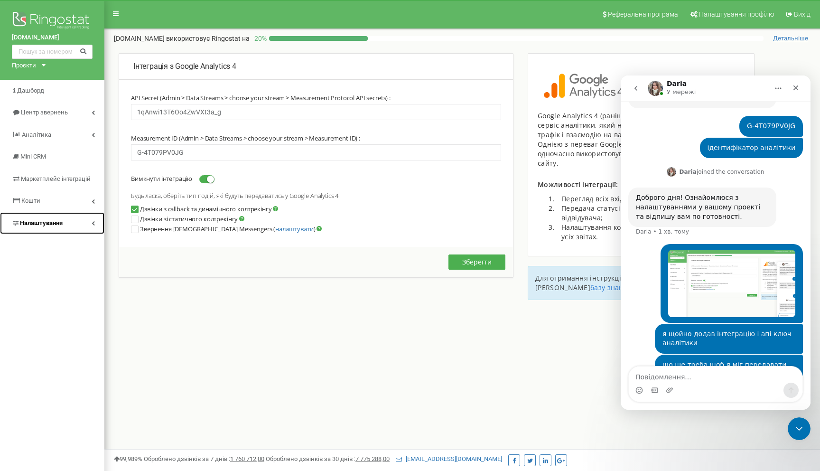
click at [73, 228] on link "Налаштування" at bounding box center [52, 223] width 104 height 22
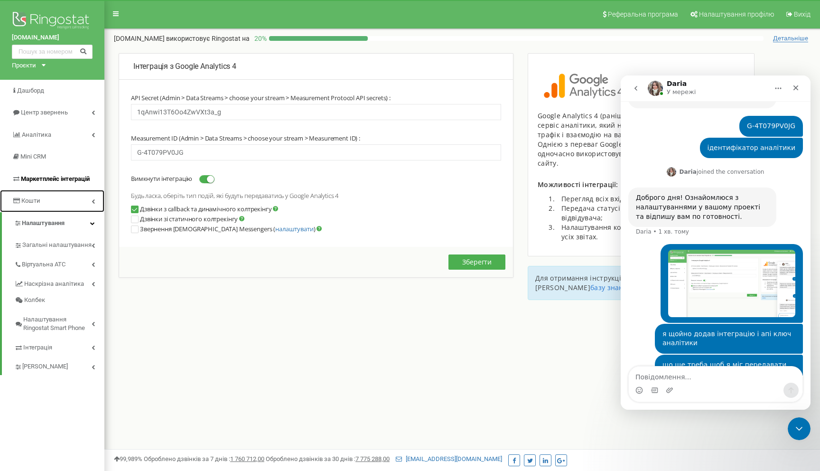
click at [70, 175] on span "Маркетплейс інтеграцій" at bounding box center [51, 179] width 78 height 9
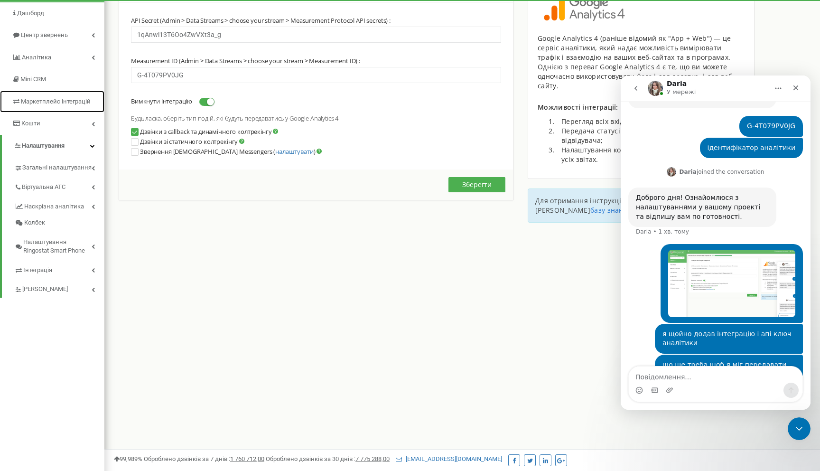
scroll to position [0, 0]
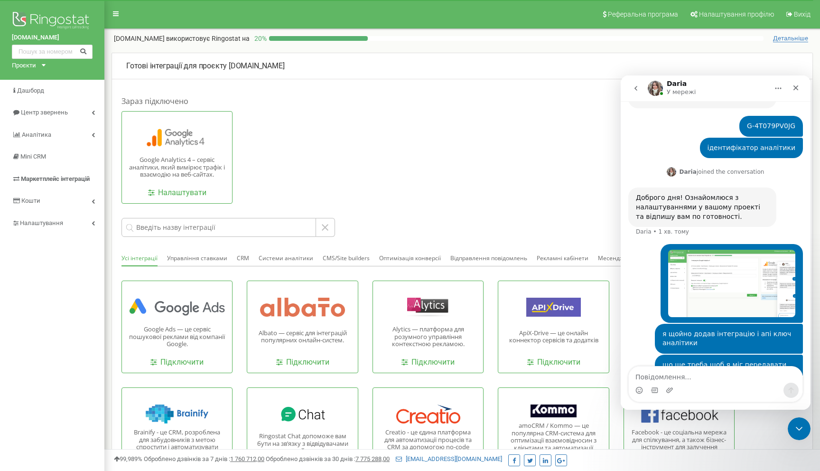
scroll to position [1368, 0]
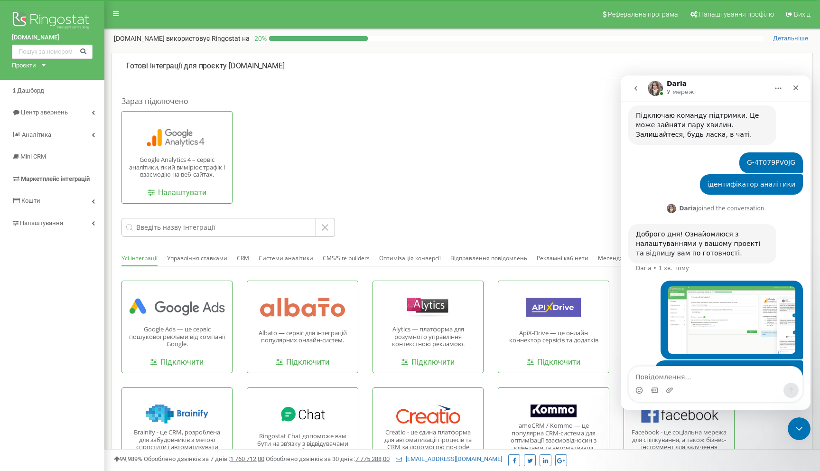
click at [266, 151] on div "Google Analytics 4 – сервіс аналітики, який вимірює трафік і взаємодію на веб-с…" at bounding box center [428, 157] width 613 height 93
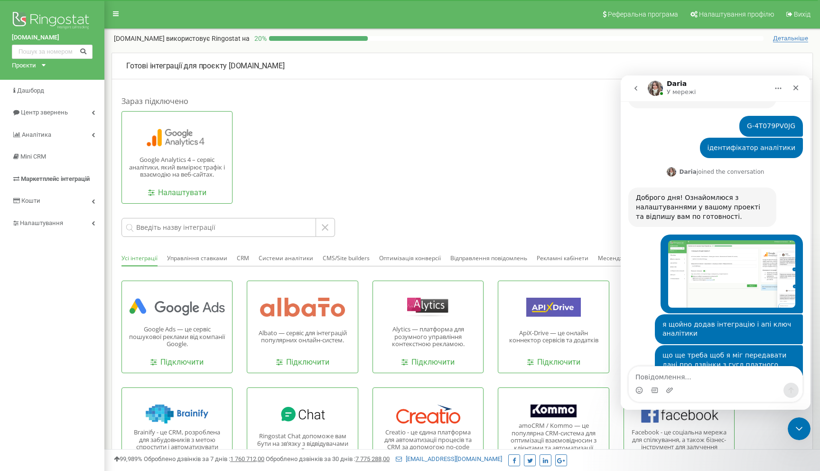
scroll to position [1405, 0]
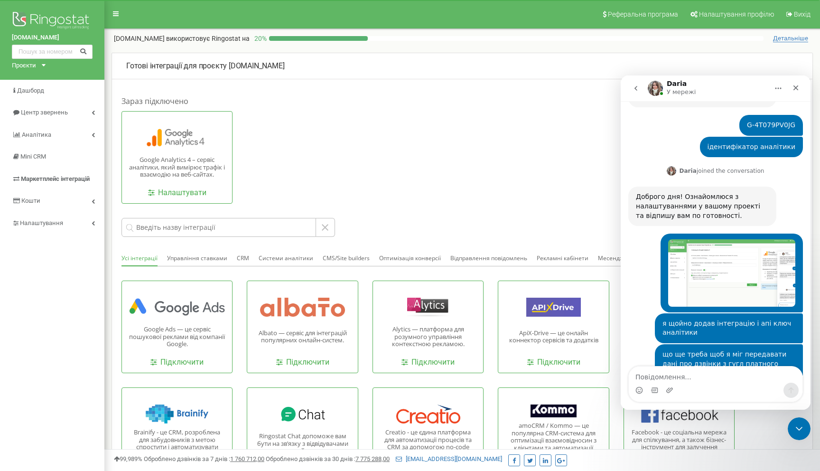
click at [703, 397] on div "Якщо щойно додали, то події будуть через 1-2 дні у аналітиці" at bounding box center [702, 406] width 133 height 19
click at [714, 397] on div "Якщо щойно додали, то події будуть через 1-2 дні у аналітиці" at bounding box center [702, 406] width 133 height 19
click at [704, 378] on textarea "Повідомлення..." at bounding box center [716, 375] width 174 height 16
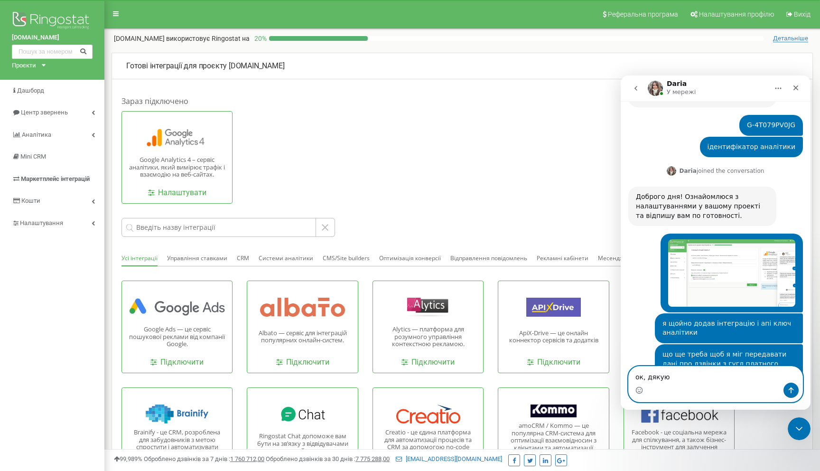
type textarea "ок, дякую"
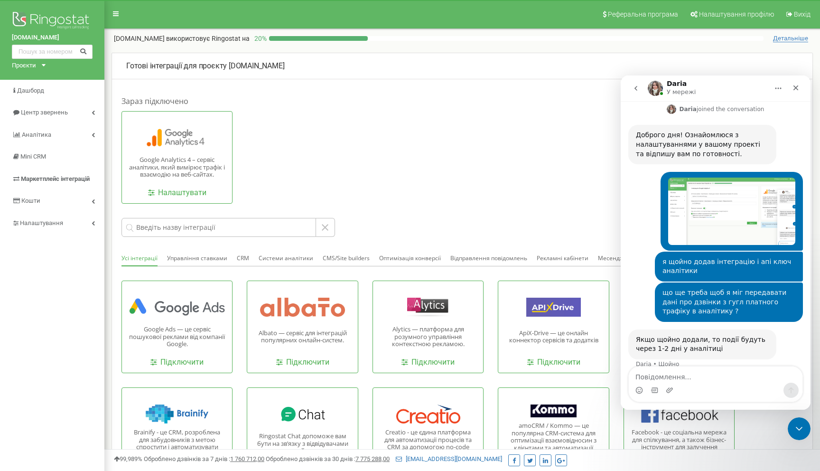
scroll to position [1470, 0]
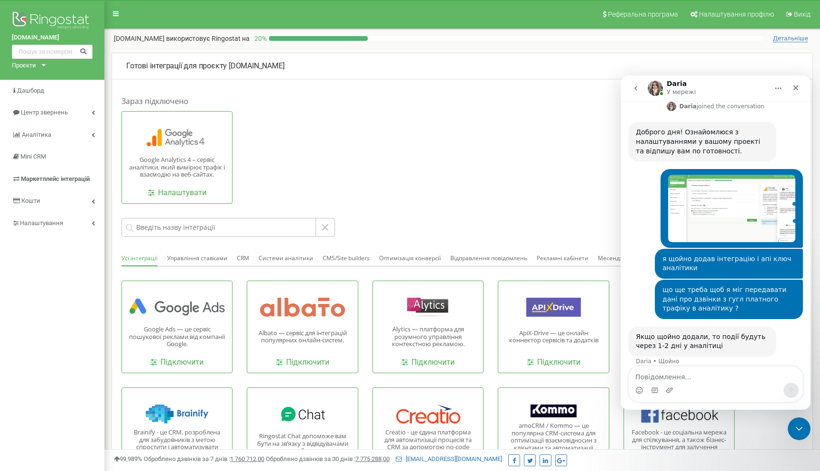
click at [659, 332] on div "Якщо щойно додали, то події будуть через 1-2 дні у аналітиці" at bounding box center [702, 341] width 133 height 19
click at [678, 332] on div "Якщо щойно додали, то події будуть через 1-2 дні у аналітиці" at bounding box center [702, 341] width 133 height 19
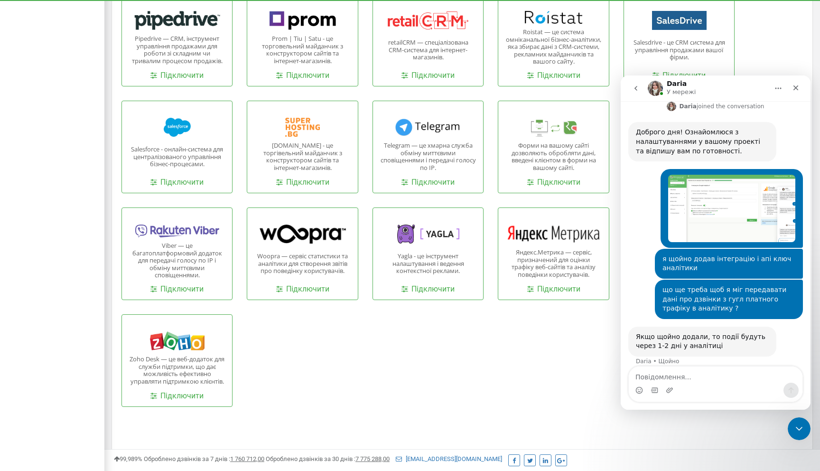
scroll to position [848, 0]
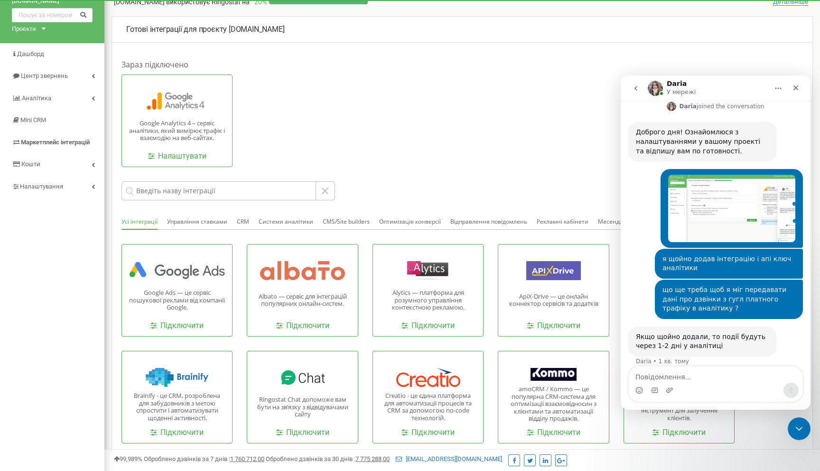
scroll to position [0, 0]
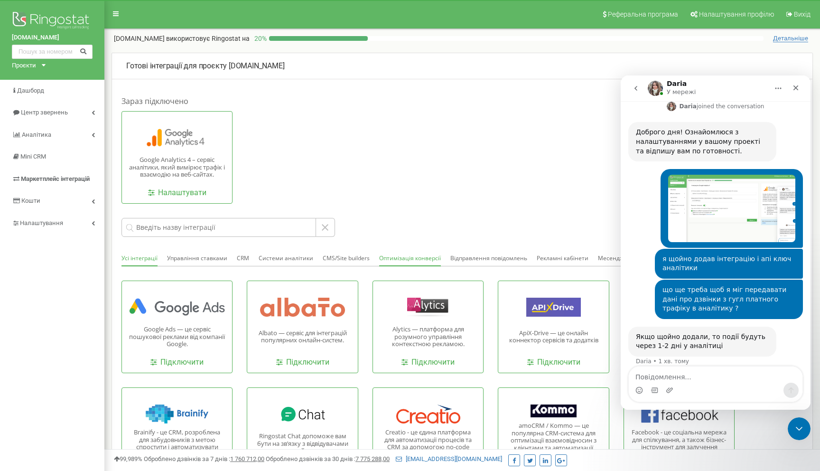
click at [408, 261] on button "Оптимізація конверсії" at bounding box center [410, 258] width 62 height 15
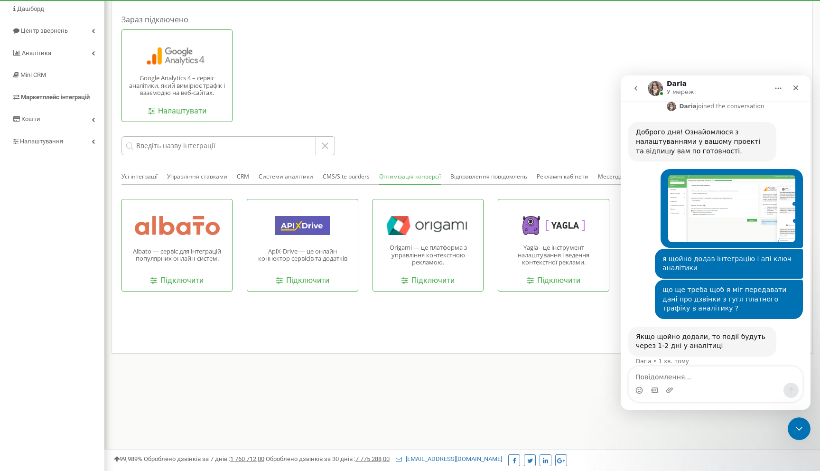
scroll to position [83, 0]
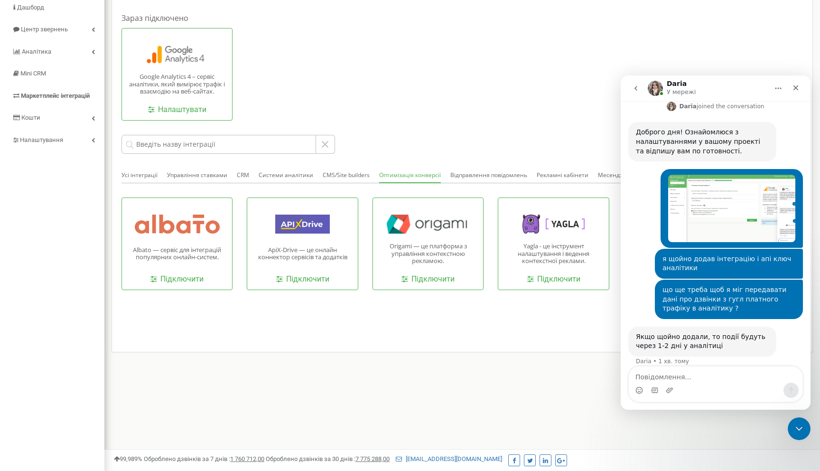
click at [706, 332] on div "Якщо щойно додали, то події будуть через 1-2 дні у аналітиці" at bounding box center [702, 341] width 133 height 19
click at [719, 332] on div "Якщо щойно додали, то події будуть через 1-2 дні у аналітиці" at bounding box center [702, 341] width 133 height 19
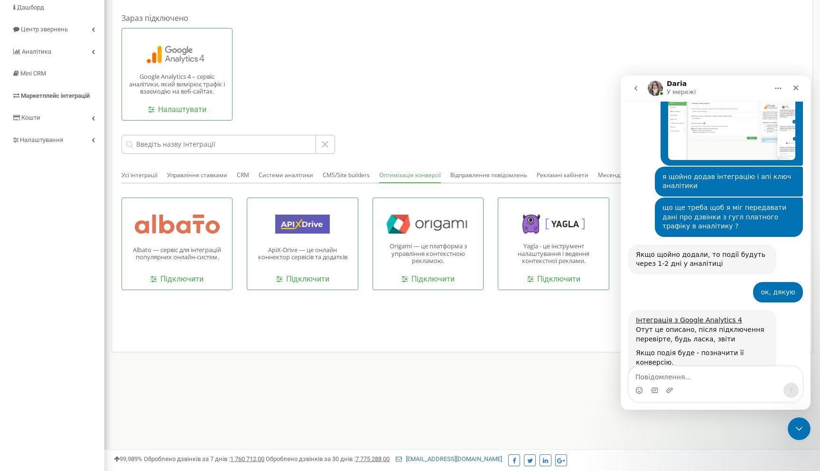
scroll to position [1560, 0]
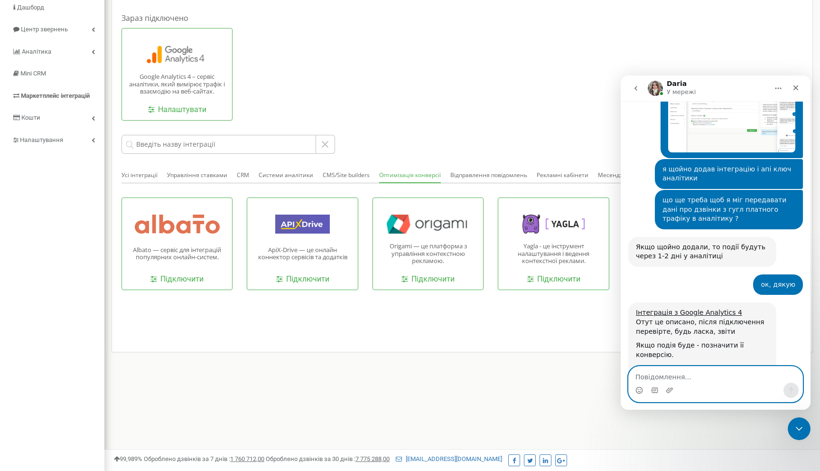
click at [688, 382] on textarea "Повідомлення..." at bounding box center [716, 375] width 174 height 16
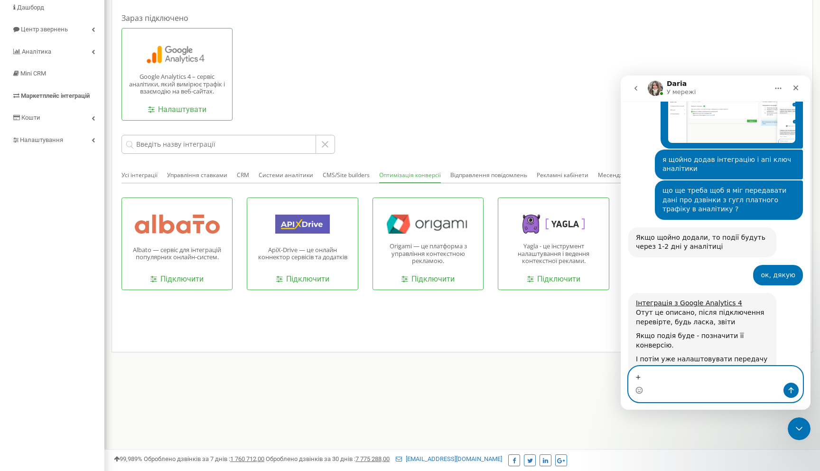
scroll to position [1579, 0]
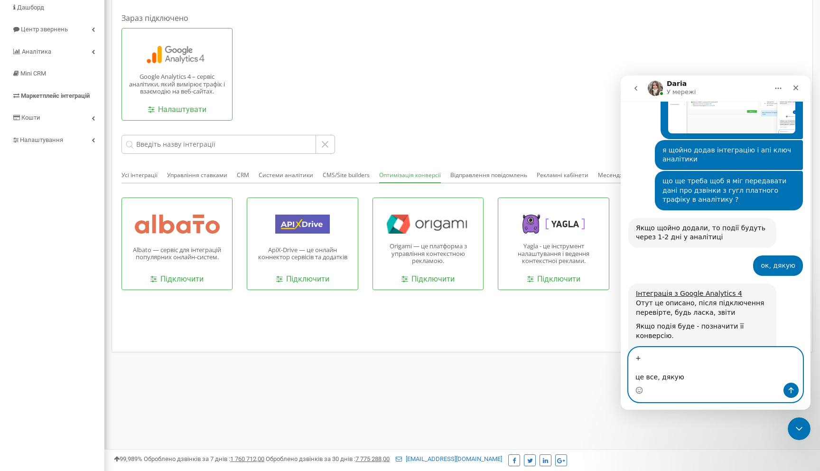
type textarea "+ це все, дякую"
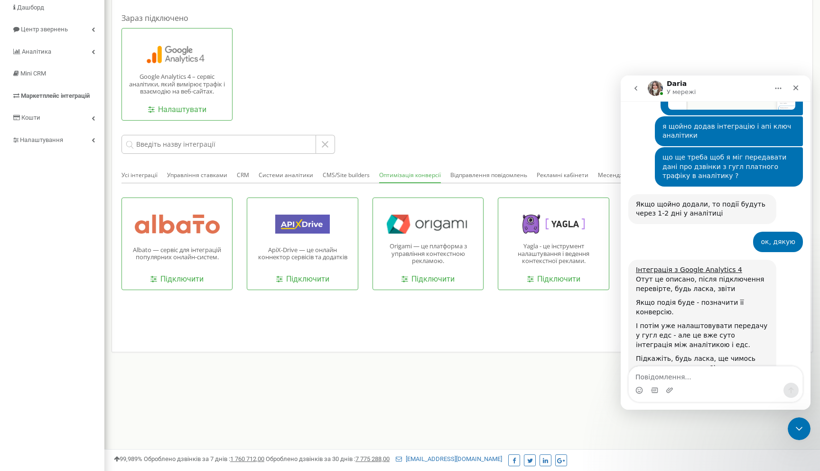
click at [369, 187] on div "Зараз підключено Google Analytics 4 – сервіс аналітики, який вимірює трафік і в…" at bounding box center [463, 180] width 682 height 341
click at [432, 52] on div "Google Analytics 4 – сервіс аналітики, який вимірює трафік і взаємодію на веб-с…" at bounding box center [428, 74] width 613 height 93
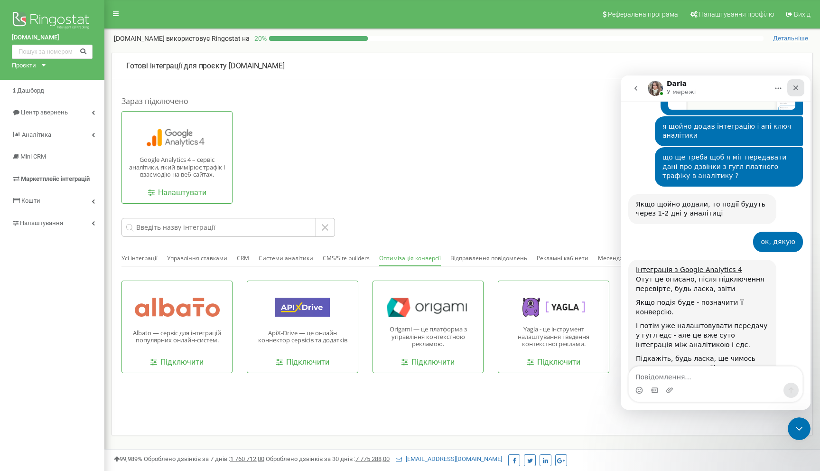
click at [799, 86] on icon "Закрити" at bounding box center [796, 88] width 8 height 8
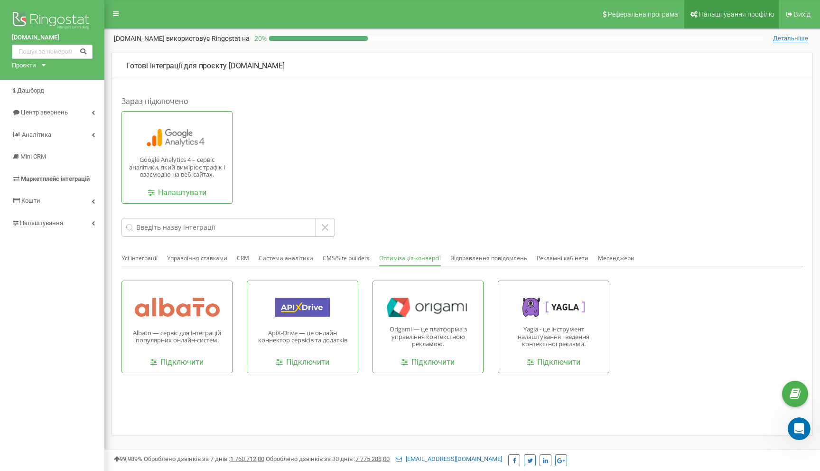
scroll to position [1602, 0]
click at [801, 22] on link "Вихід" at bounding box center [798, 14] width 35 height 28
